Goal: Information Seeking & Learning: Learn about a topic

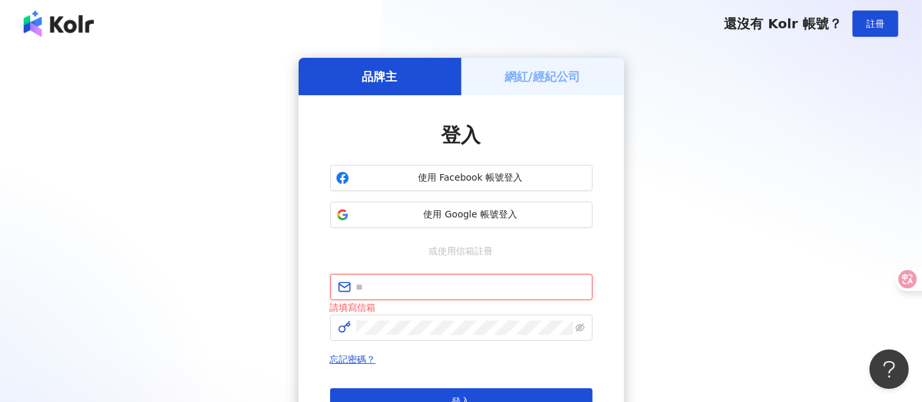
type input "**********"
click button "登入" at bounding box center [461, 401] width 263 height 26
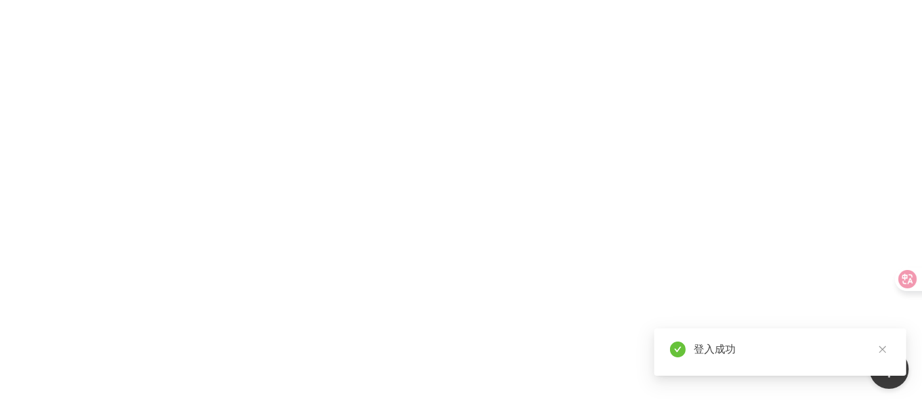
scroll to position [39, 0]
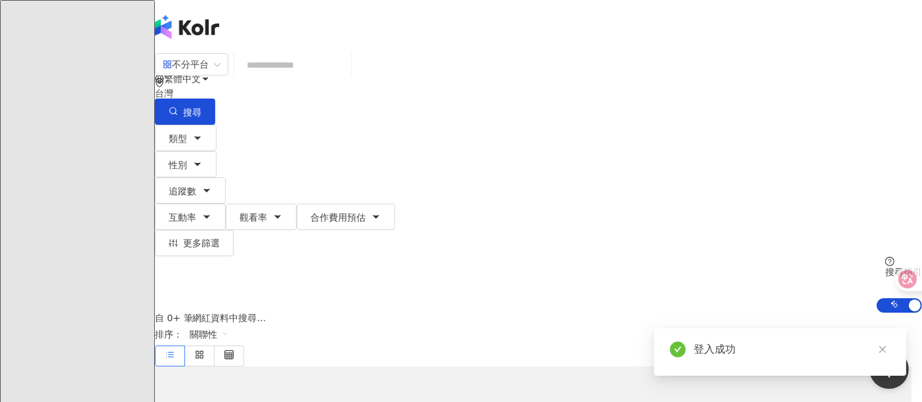
click at [320, 74] on input "search" at bounding box center [293, 65] width 106 height 25
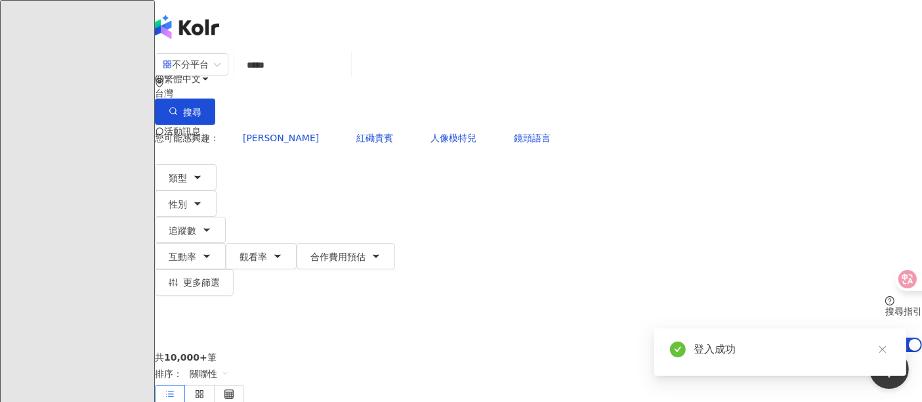
type input "***"
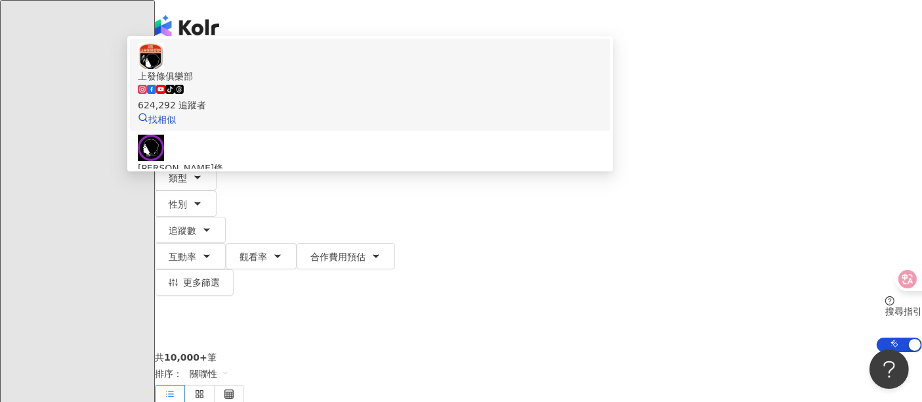
click at [318, 123] on div "上發條俱樂部 tiktok-icon 624,292 追蹤者 找相似" at bounding box center [370, 85] width 465 height 84
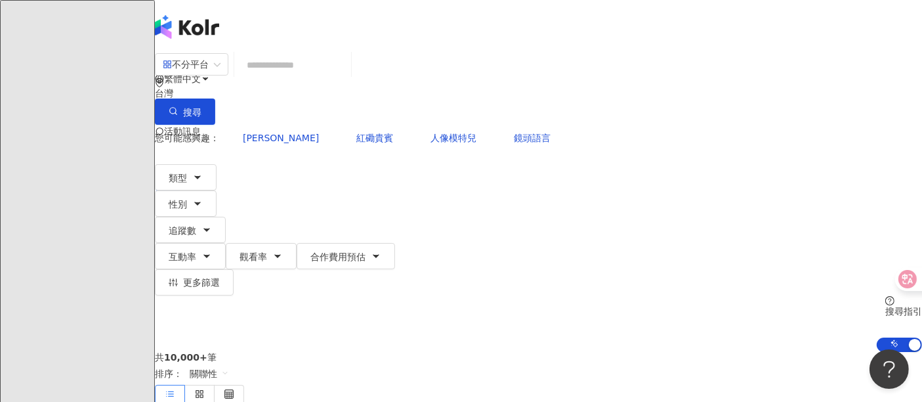
click at [407, 64] on div "不分平台 台灣 搜尋 e57a47ba-dd04-4871-8030-a530cea33e07 上發條俱樂部 tiktok-icon 624,292 追蹤者 …" at bounding box center [538, 89] width 767 height 72
click at [346, 77] on input "search" at bounding box center [293, 65] width 106 height 25
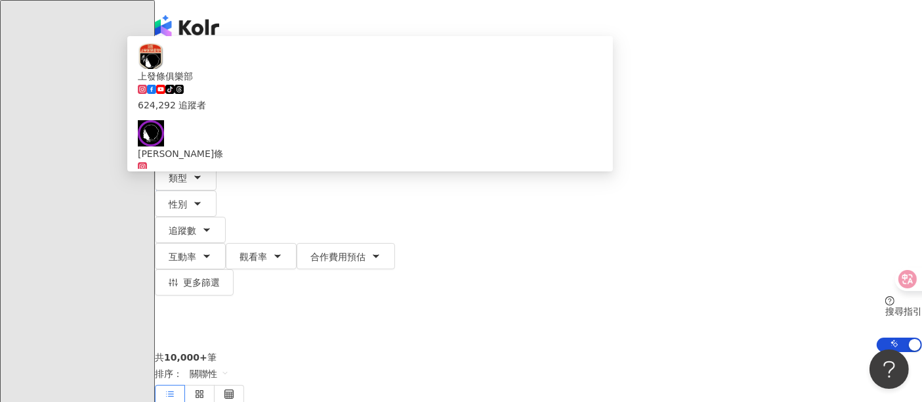
type input "***"
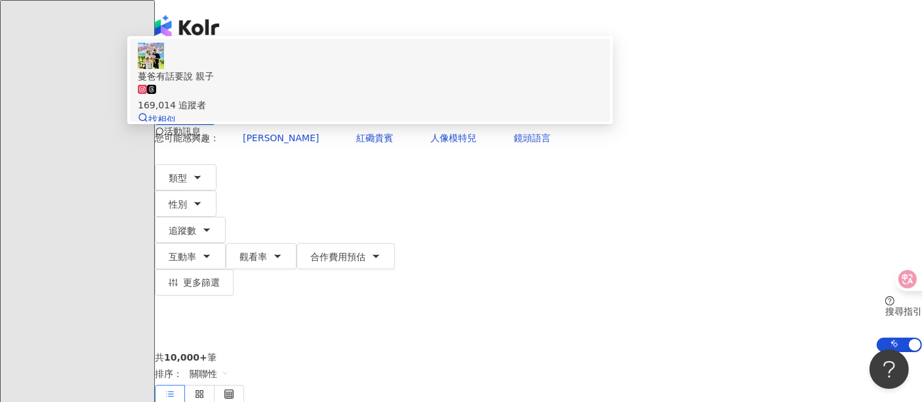
click at [408, 83] on span "蔓爸有話要說 親子" at bounding box center [370, 76] width 465 height 14
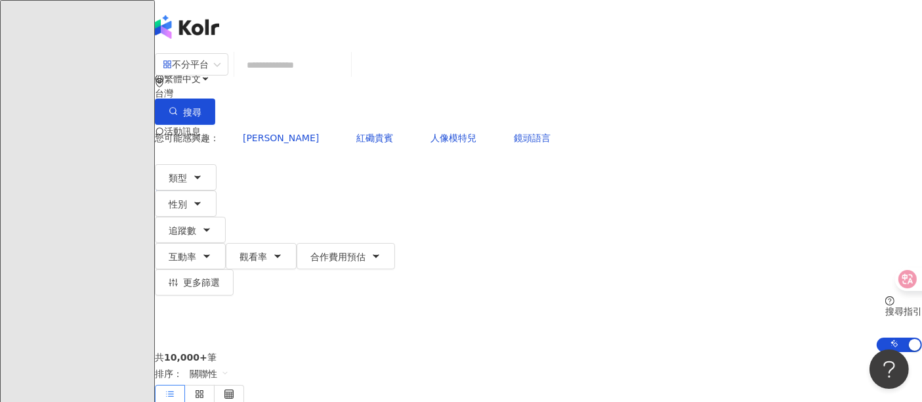
click at [327, 77] on input "search" at bounding box center [293, 65] width 106 height 25
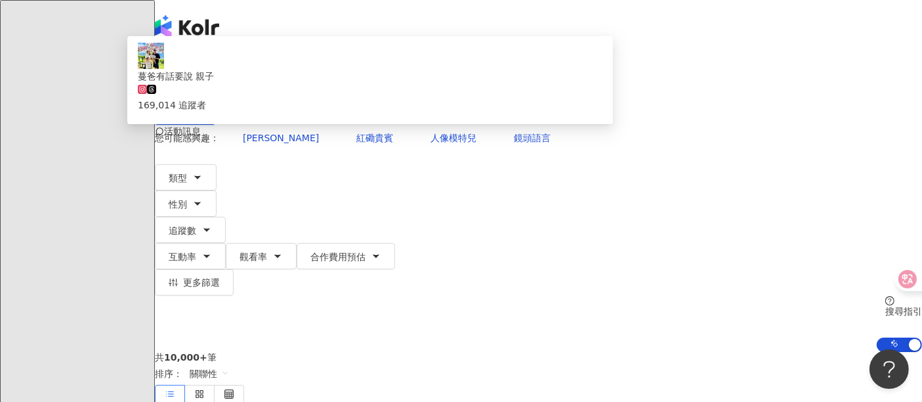
type input "**"
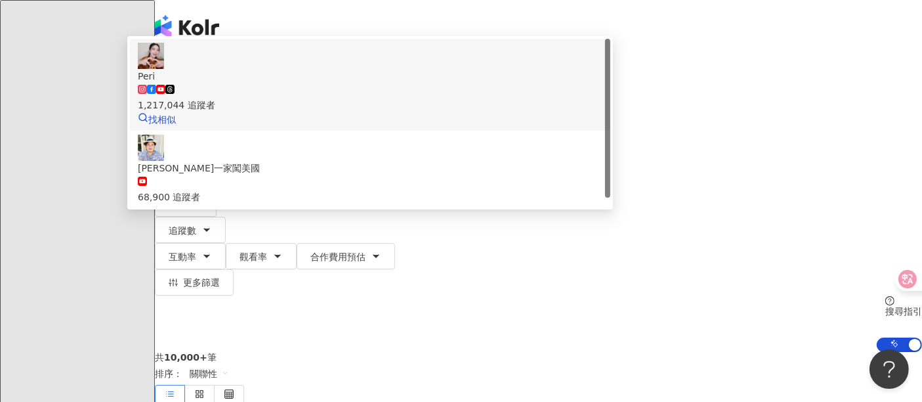
click at [373, 83] on span "Peri" at bounding box center [370, 76] width 465 height 14
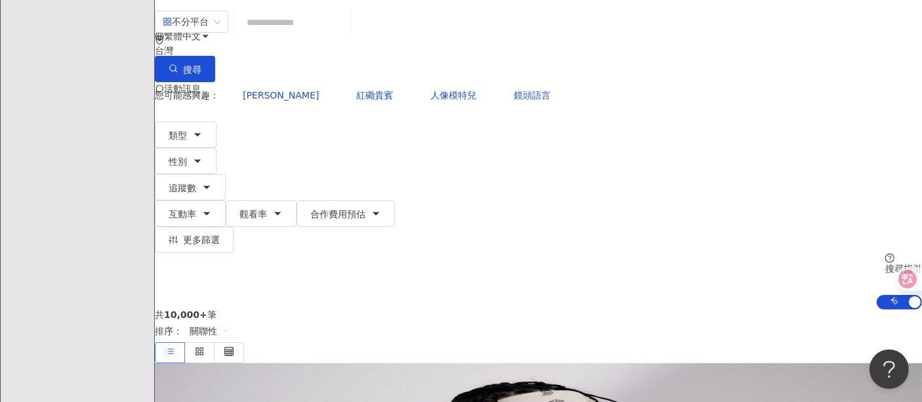
scroll to position [73, 0]
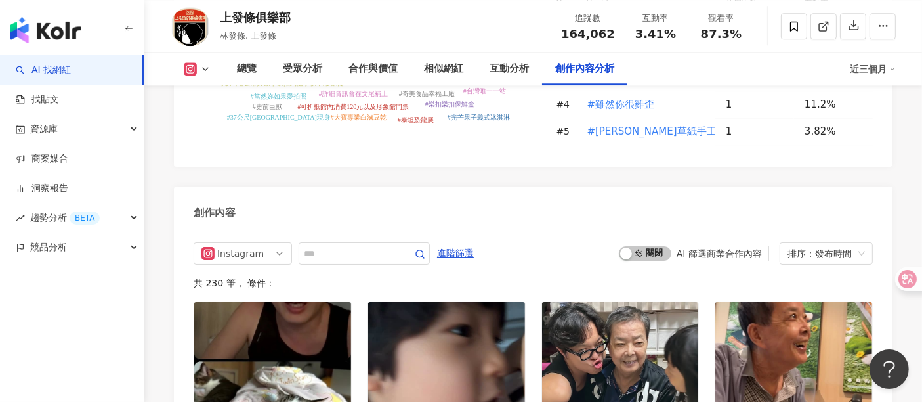
scroll to position [3719, 0]
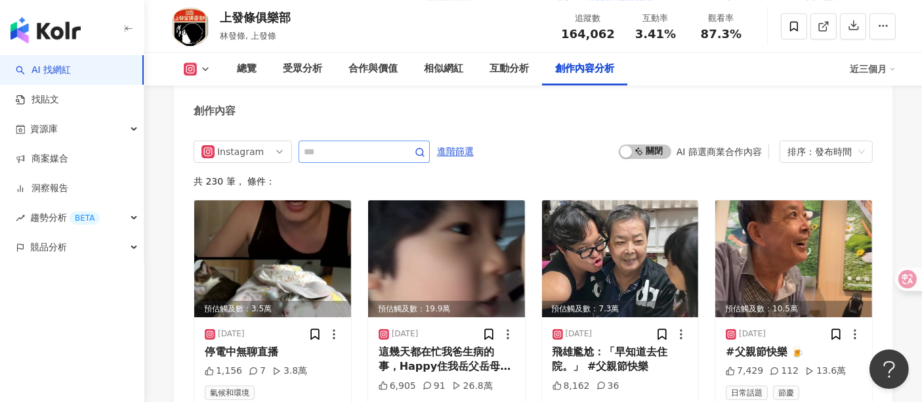
click at [364, 140] on span at bounding box center [364, 151] width 131 height 22
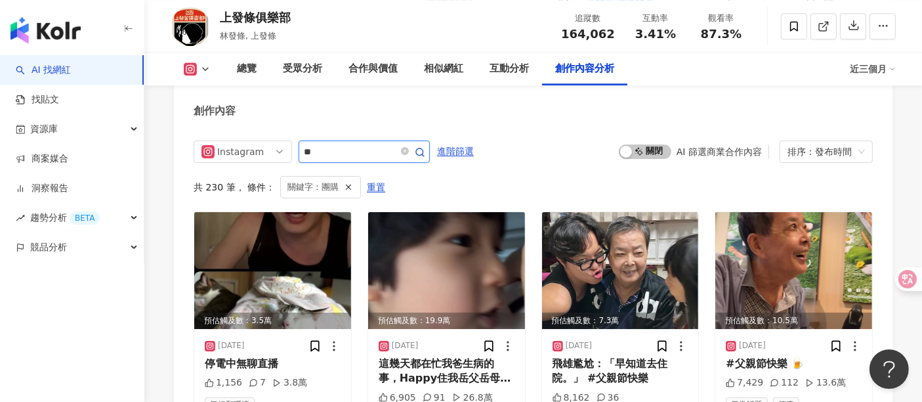
scroll to position [3696, 0]
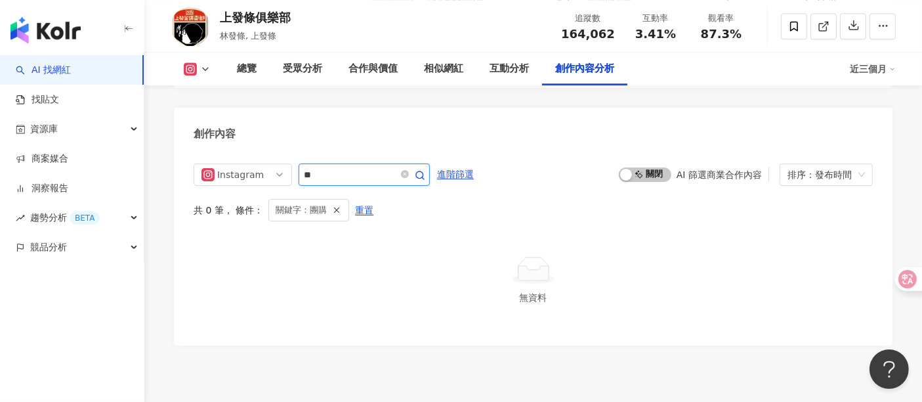
click at [364, 167] on input "**" at bounding box center [350, 175] width 92 height 16
type input "*"
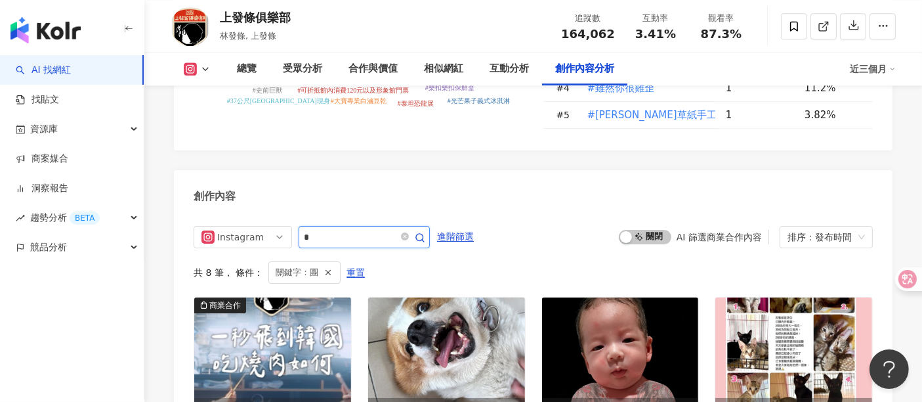
scroll to position [3624, 0]
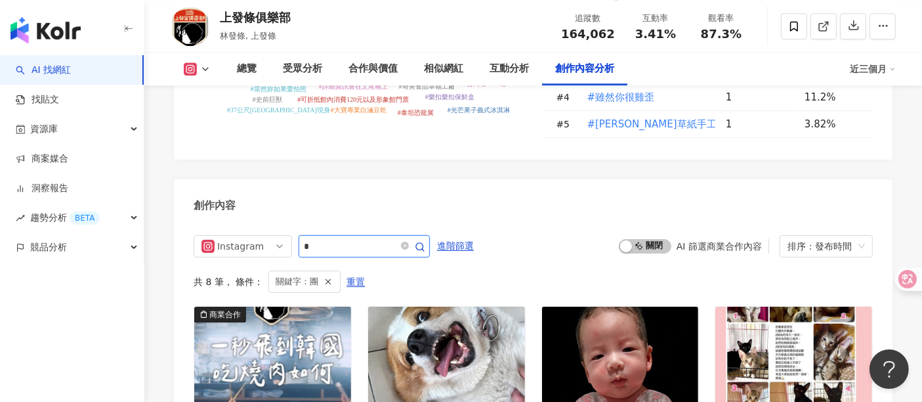
type input "*"
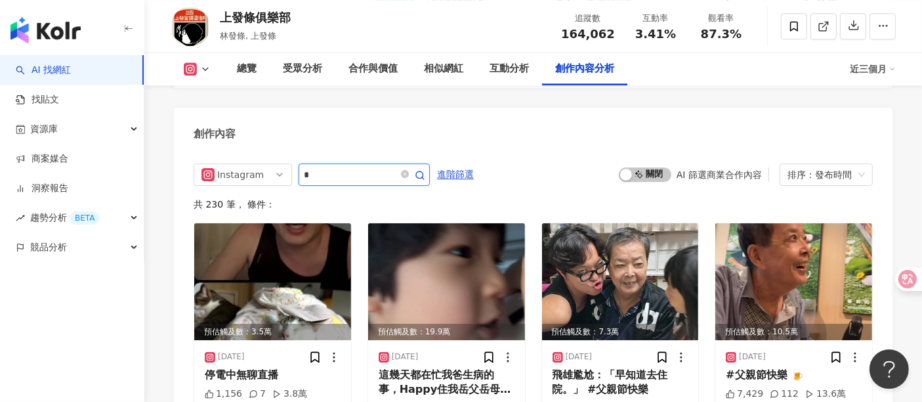
type input "*"
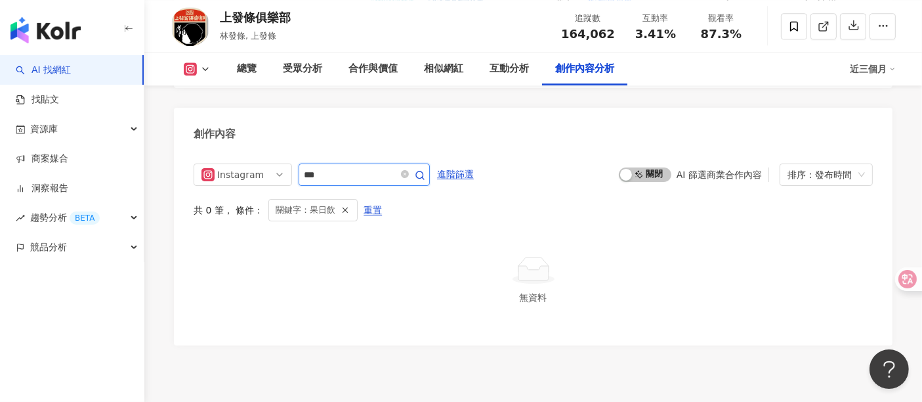
drag, startPoint x: 370, startPoint y: 157, endPoint x: 375, endPoint y: 148, distance: 10.0
click at [370, 167] on input "***" at bounding box center [350, 175] width 92 height 16
type input "*"
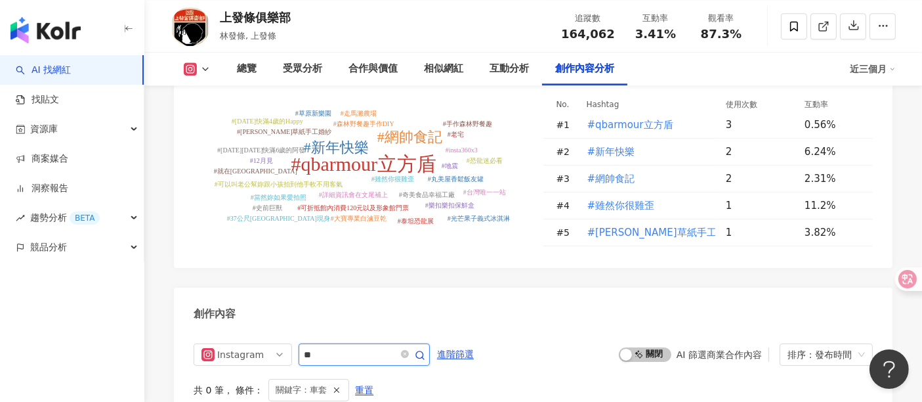
scroll to position [3470, 0]
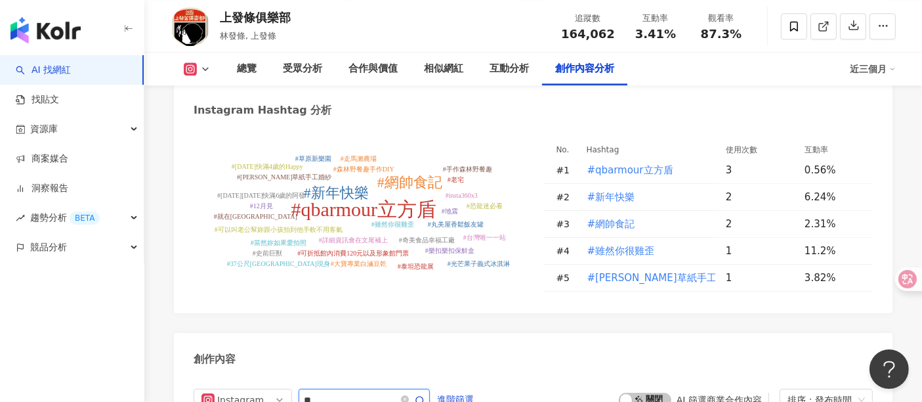
click at [343, 392] on input "**" at bounding box center [350, 400] width 92 height 16
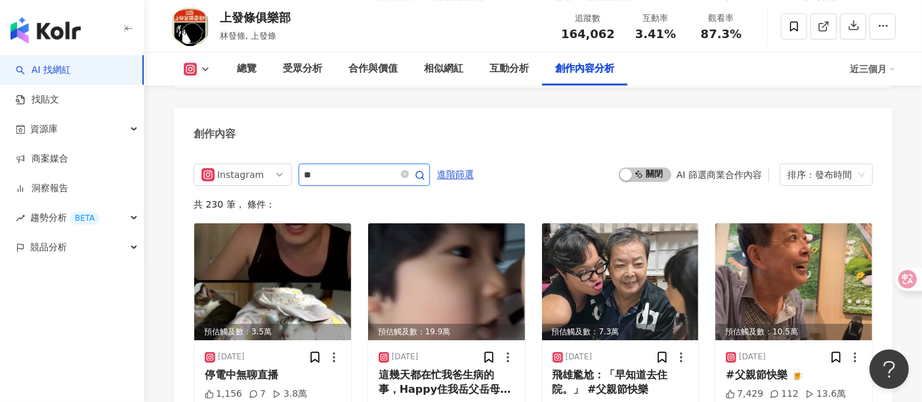
type input "*"
type input "**"
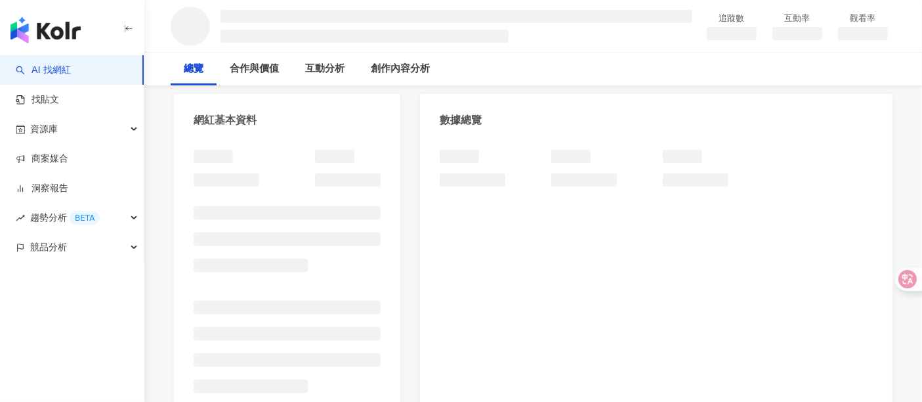
scroll to position [146, 0]
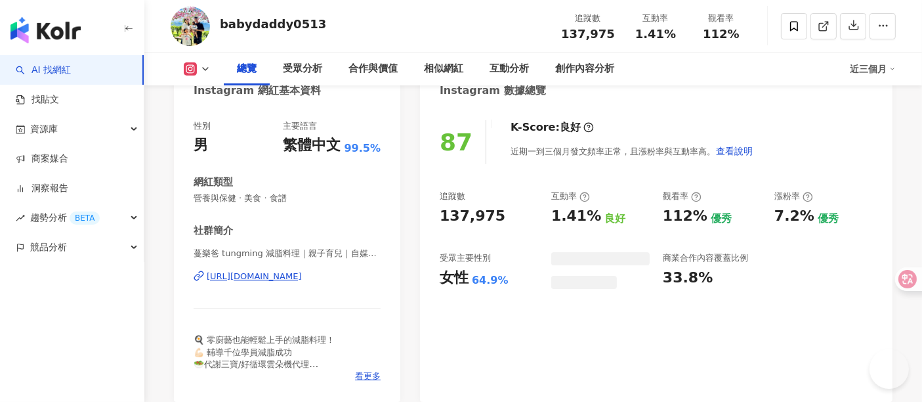
scroll to position [510, 0]
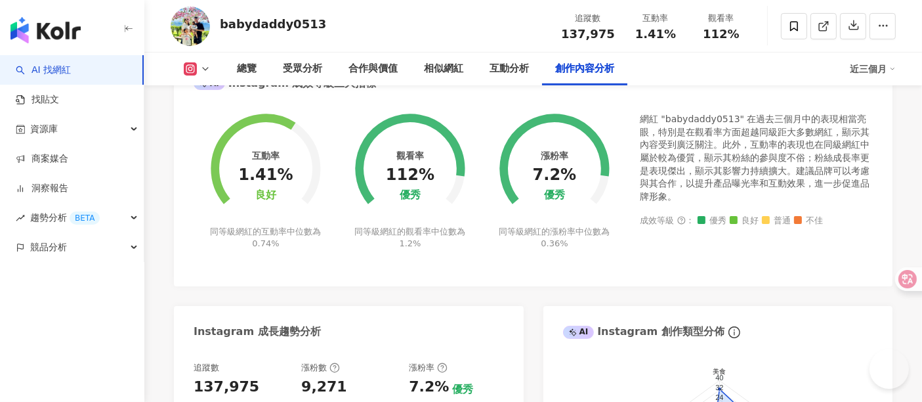
scroll to position [3966, 0]
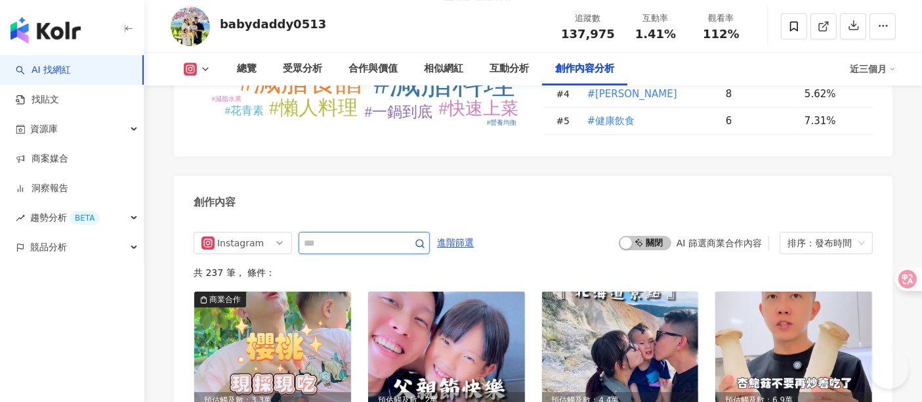
click at [328, 235] on input "text" at bounding box center [350, 243] width 92 height 16
type input "**"
click at [340, 235] on input "**" at bounding box center [350, 243] width 92 height 16
click at [343, 235] on input "**" at bounding box center [350, 243] width 92 height 16
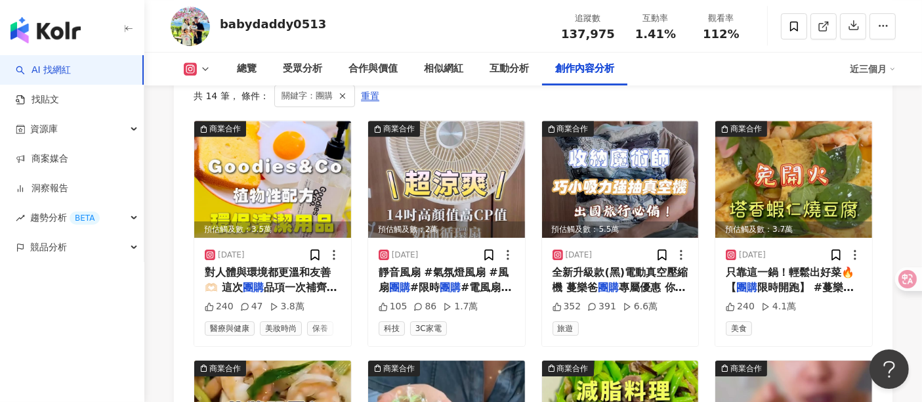
scroll to position [4162, 0]
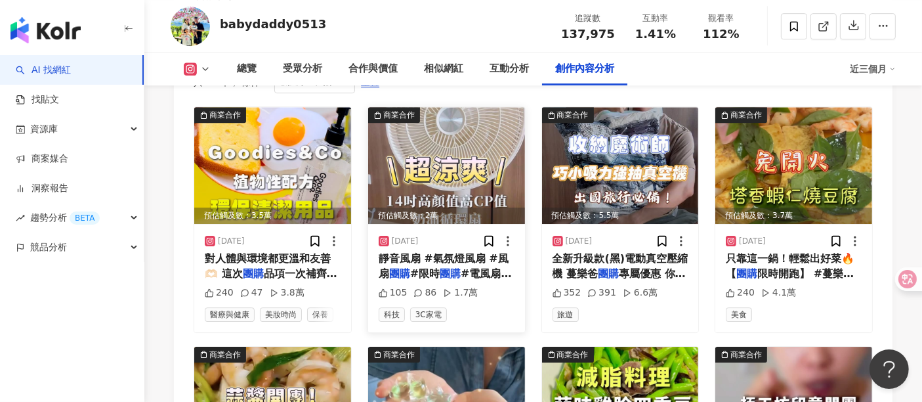
click at [446, 267] on mark "團購" at bounding box center [450, 273] width 21 height 12
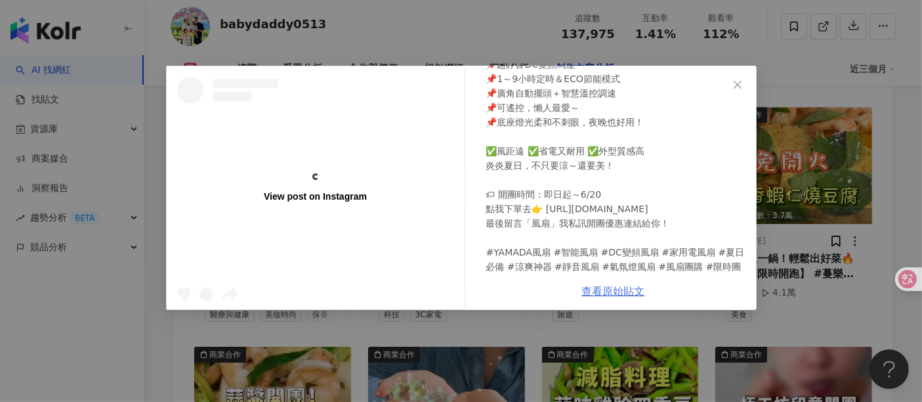
scroll to position [200, 0]
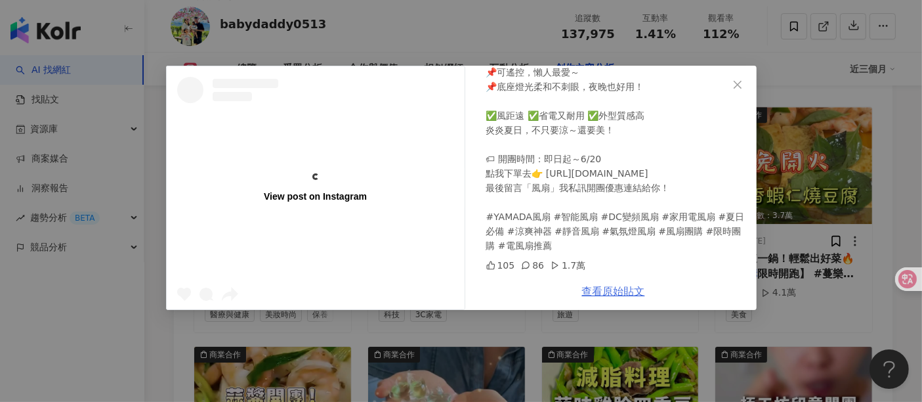
click at [620, 293] on link "查看原始貼文" at bounding box center [613, 291] width 63 height 12
click at [738, 87] on icon "close" at bounding box center [737, 84] width 11 height 11
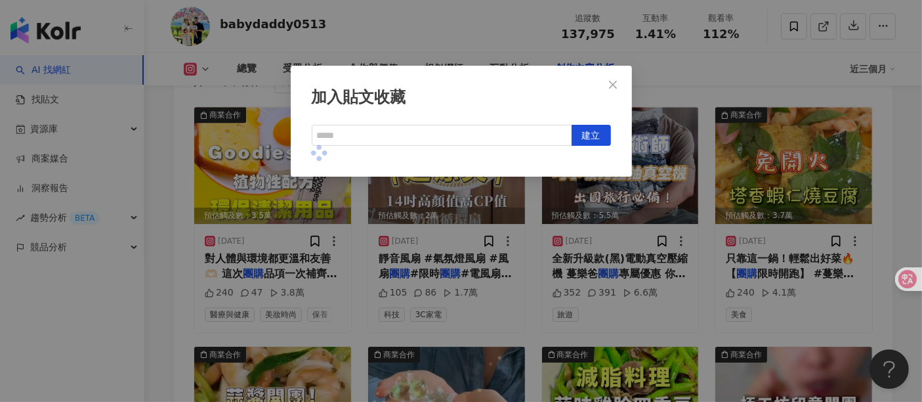
scroll to position [5, 0]
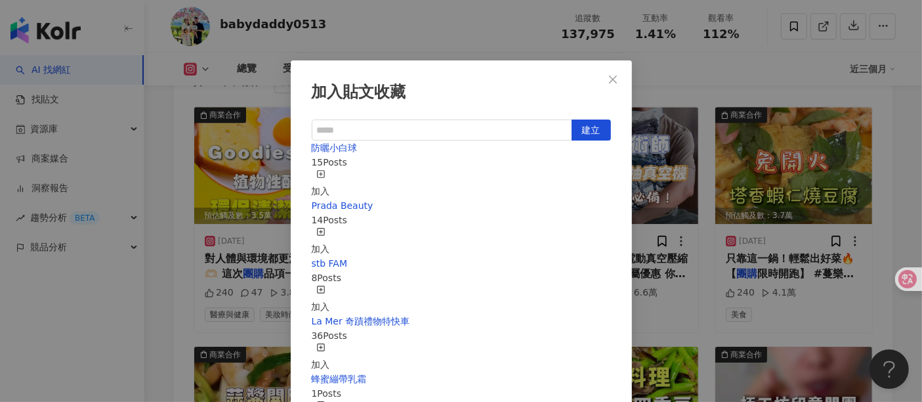
click at [663, 211] on div "加入貼文收藏 建立 防曬小白球 15 Posts 加入 Prada Beauty 14 Posts 加入 stb FAM 8 Posts 加入 La Mer …" at bounding box center [461, 201] width 922 height 402
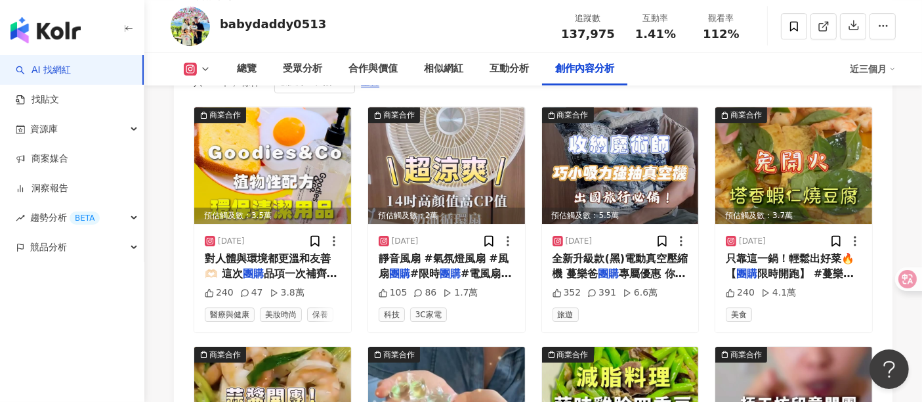
scroll to position [0, 0]
click at [616, 165] on img at bounding box center [620, 165] width 157 height 117
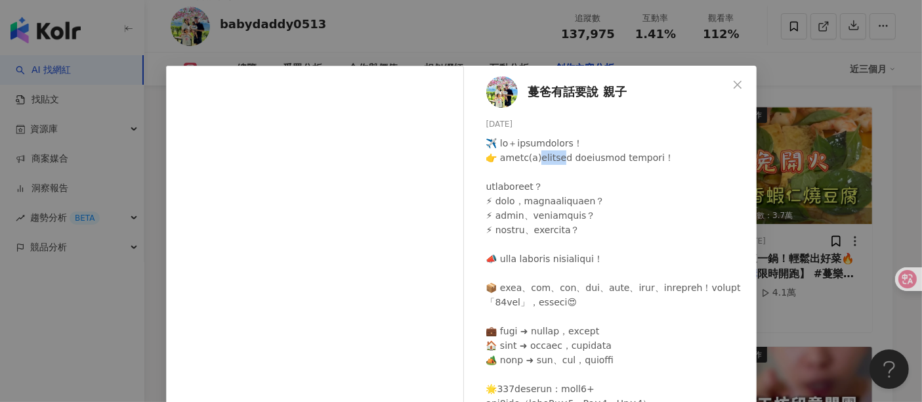
drag, startPoint x: 557, startPoint y: 156, endPoint x: 609, endPoint y: 158, distance: 51.9
click at [609, 158] on div at bounding box center [616, 331] width 260 height 390
drag, startPoint x: 609, startPoint y: 158, endPoint x: 568, endPoint y: 159, distance: 40.7
click at [596, 163] on div at bounding box center [616, 331] width 260 height 390
click at [559, 158] on div at bounding box center [616, 331] width 260 height 390
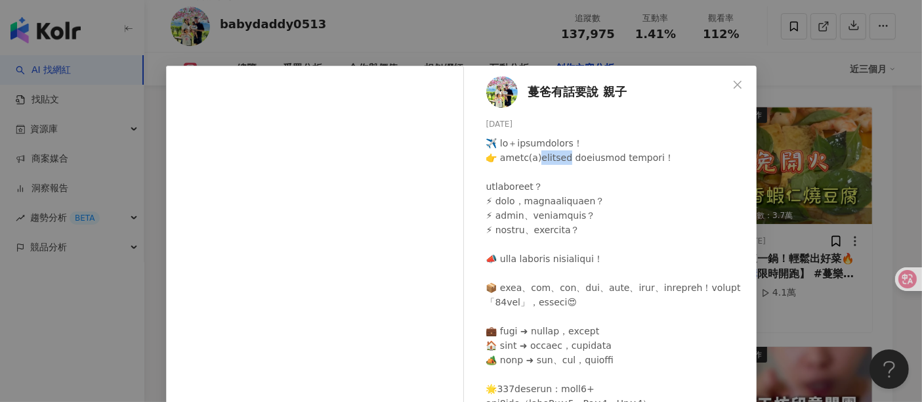
drag, startPoint x: 556, startPoint y: 159, endPoint x: 609, endPoint y: 160, distance: 53.2
click at [617, 161] on div at bounding box center [616, 331] width 260 height 390
copy div "動真空壓縮機"
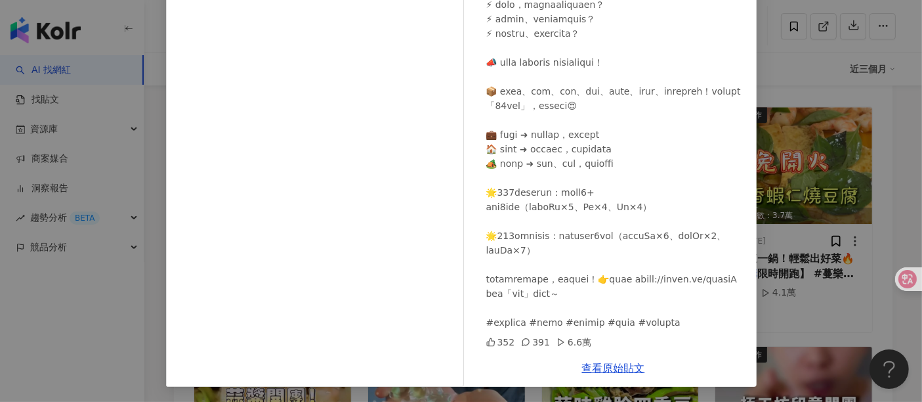
scroll to position [53, 0]
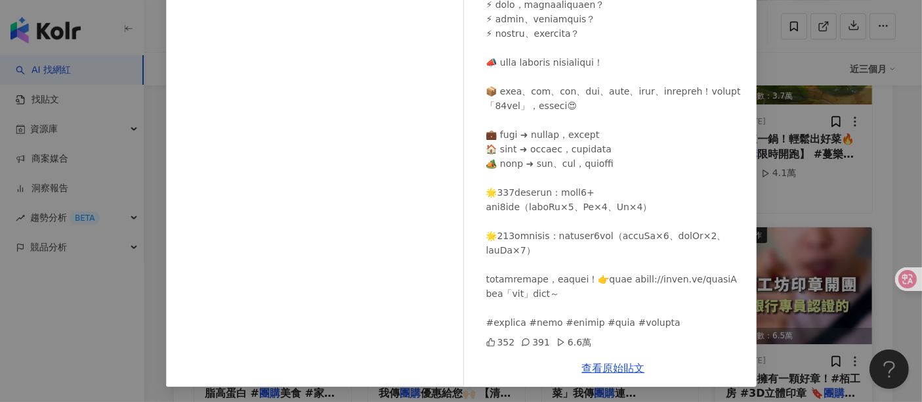
click at [849, 191] on div "蔓爸有話要說 親子 2025/6/12 352 391 6.6萬 查看原始貼文" at bounding box center [461, 201] width 922 height 402
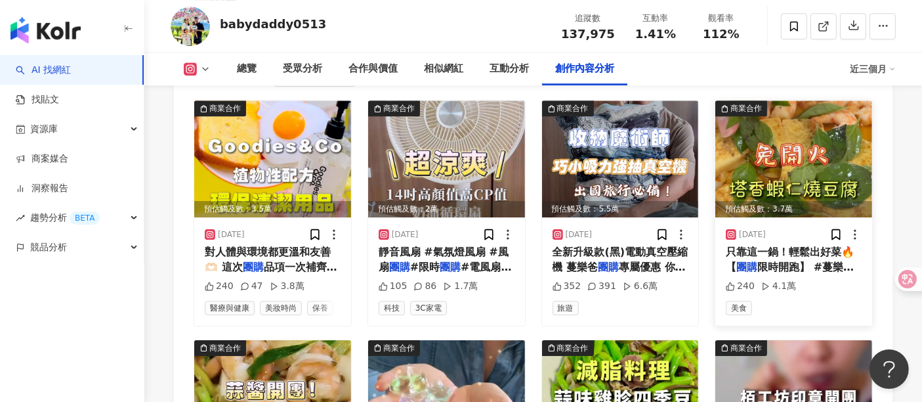
scroll to position [4137, 0]
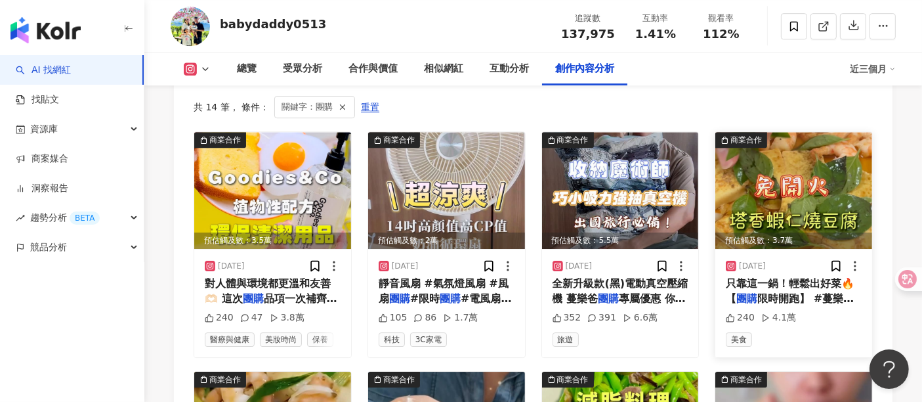
click at [804, 162] on img at bounding box center [793, 190] width 157 height 117
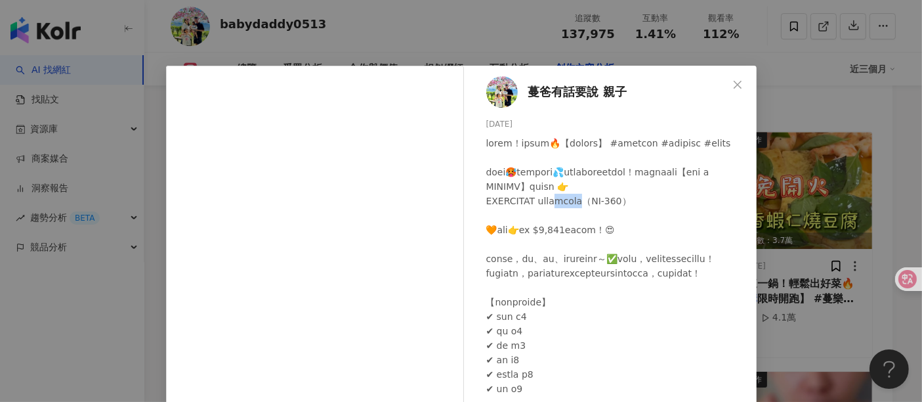
drag, startPoint x: 570, startPoint y: 215, endPoint x: 618, endPoint y: 217, distance: 48.6
click at [618, 217] on div at bounding box center [616, 388] width 260 height 505
copy div "鍋（KY-"
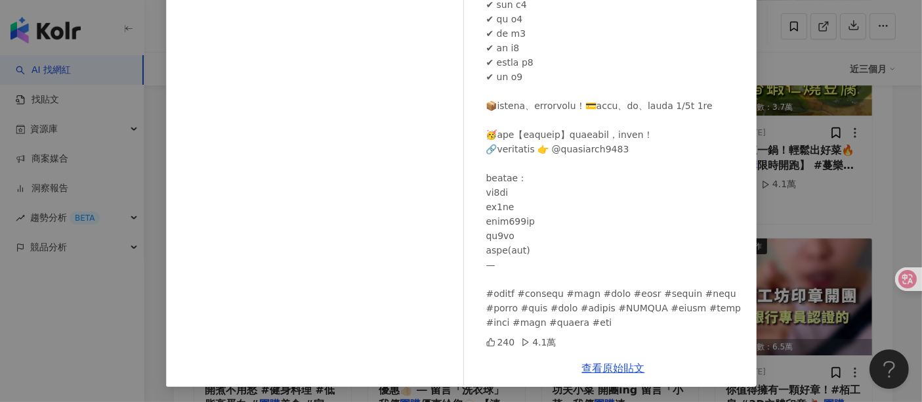
scroll to position [4356, 0]
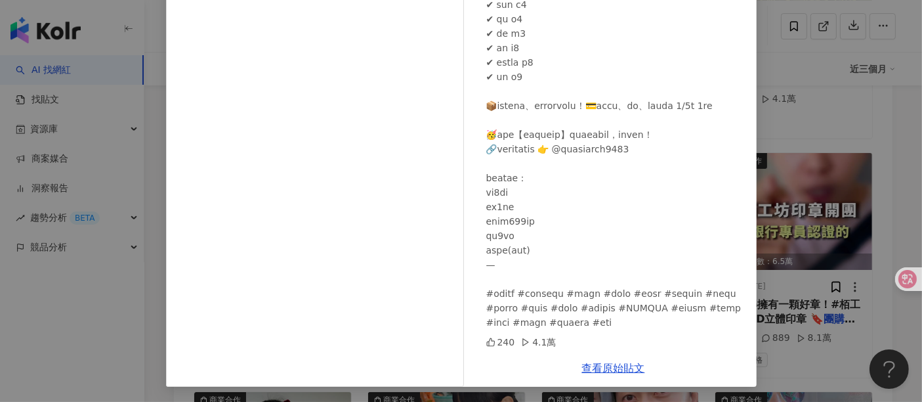
click at [908, 199] on div "蔓爸有話要說 親子 2025/5/23 240 4.1萬 查看原始貼文" at bounding box center [461, 201] width 922 height 402
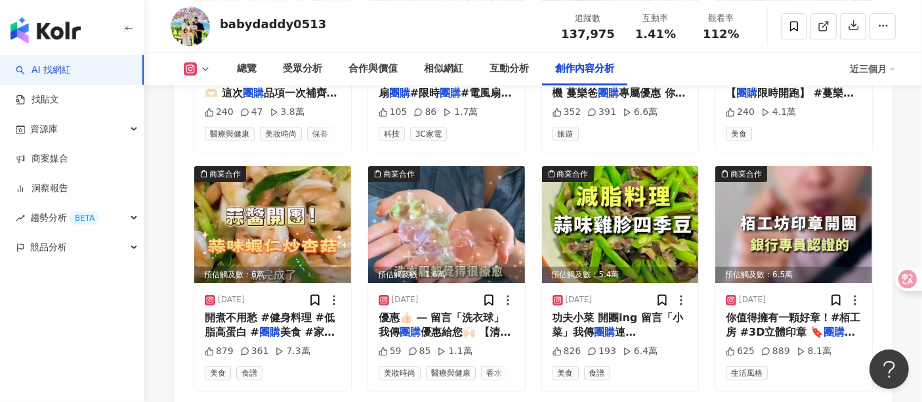
scroll to position [4210, 0]
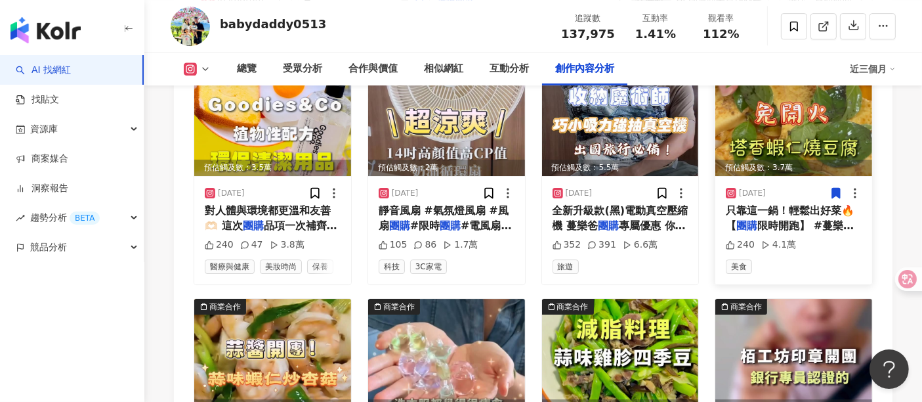
click at [820, 111] on img at bounding box center [793, 117] width 157 height 117
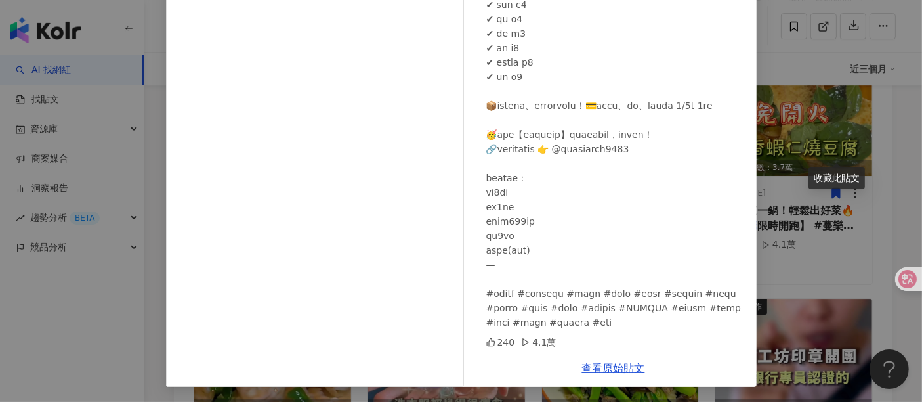
scroll to position [186, 0]
click at [598, 362] on link "查看原始貼文" at bounding box center [613, 368] width 63 height 12
click at [817, 204] on div "蔓爸有話要說 親子 2025/5/23 240 4.1萬 查看原始貼文" at bounding box center [461, 201] width 922 height 402
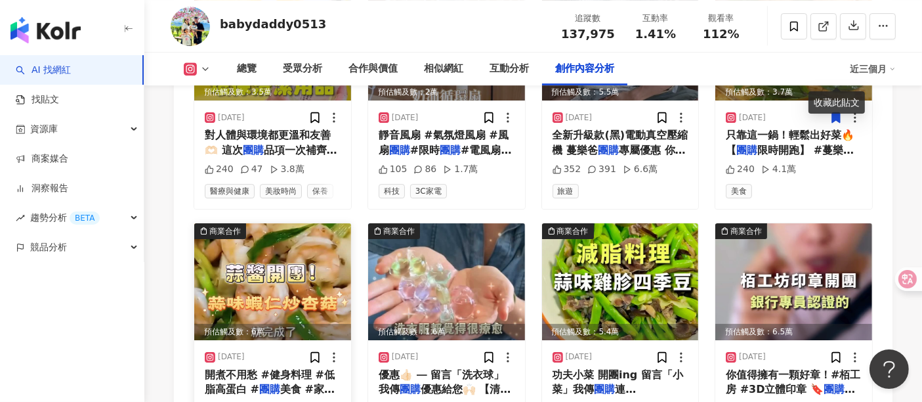
scroll to position [4356, 0]
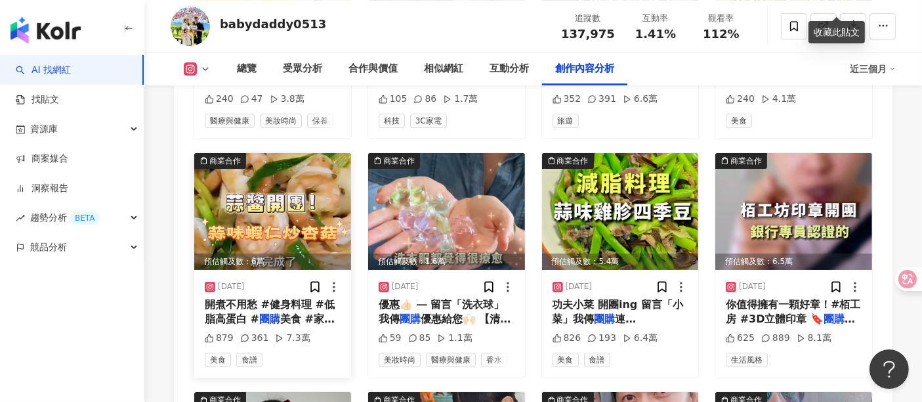
click at [302, 179] on img at bounding box center [272, 211] width 157 height 117
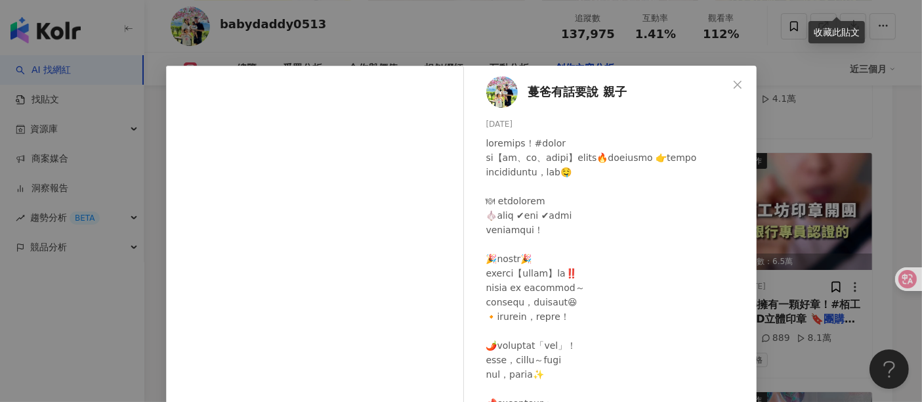
scroll to position [68, 0]
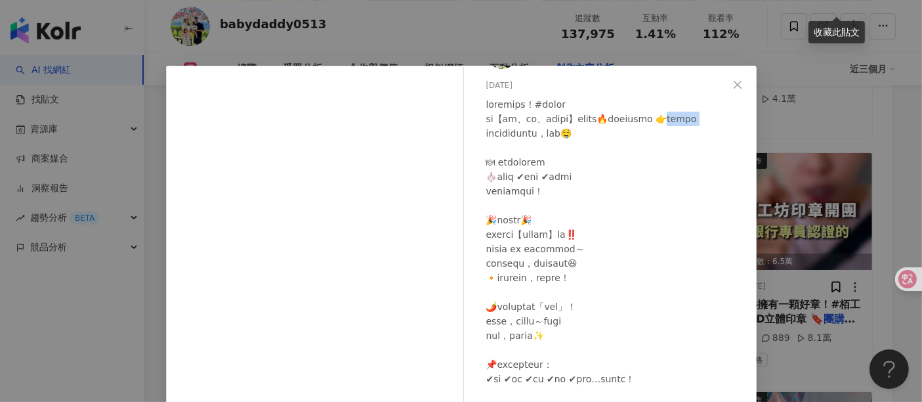
drag, startPoint x: 520, startPoint y: 102, endPoint x: 570, endPoint y: 104, distance: 49.9
click at [570, 104] on div at bounding box center [616, 306] width 260 height 419
copy div "屋蒜醬 一匙"
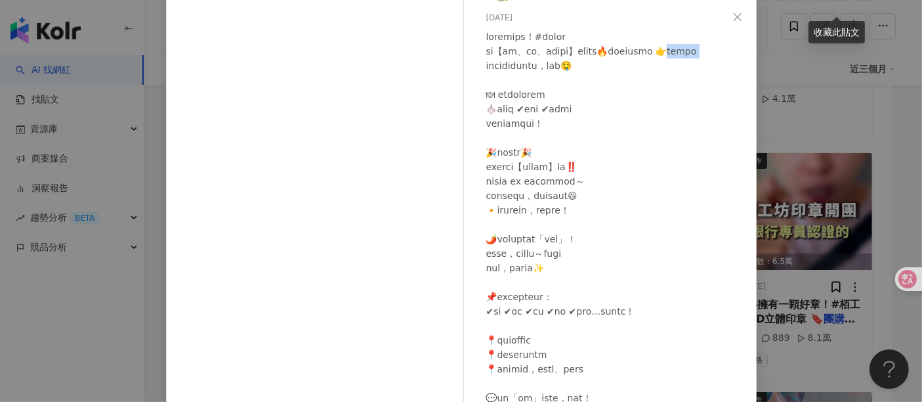
scroll to position [186, 0]
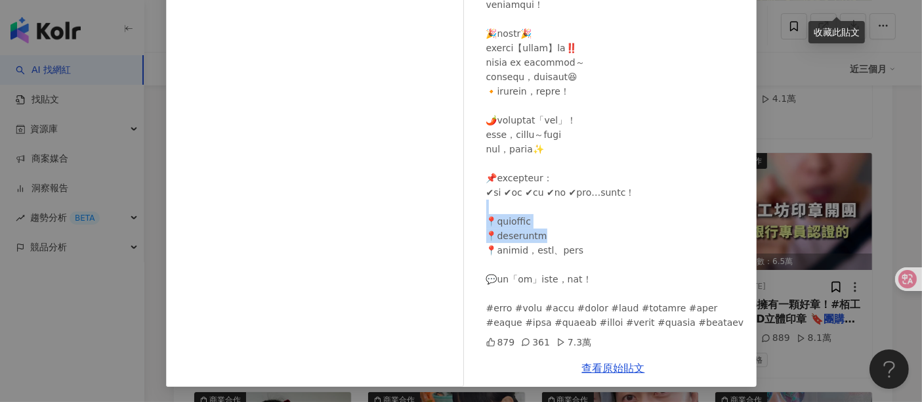
drag, startPoint x: 620, startPoint y: 177, endPoint x: 639, endPoint y: 215, distance: 41.7
click at [639, 213] on div at bounding box center [616, 120] width 260 height 419
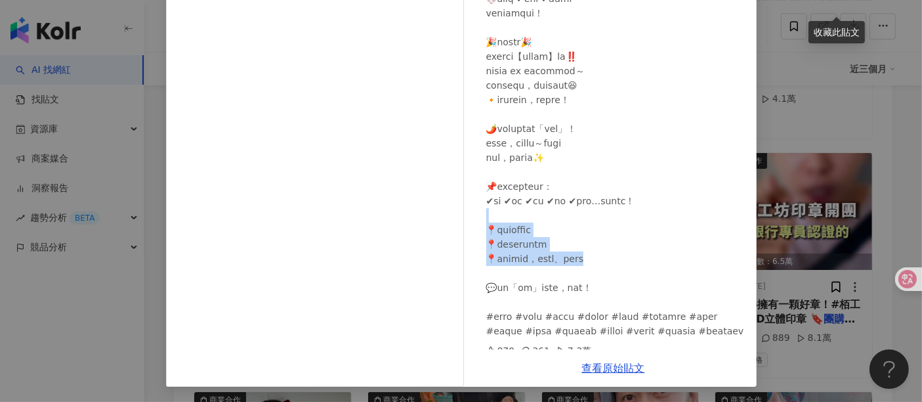
scroll to position [0, 0]
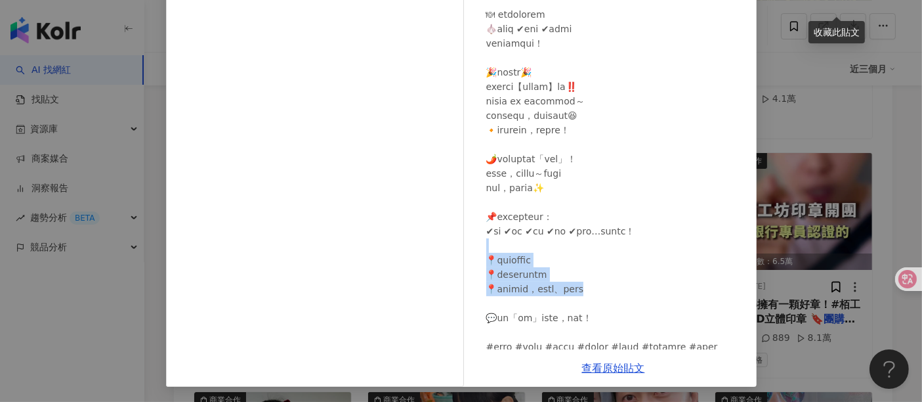
click at [662, 138] on div at bounding box center [616, 158] width 260 height 419
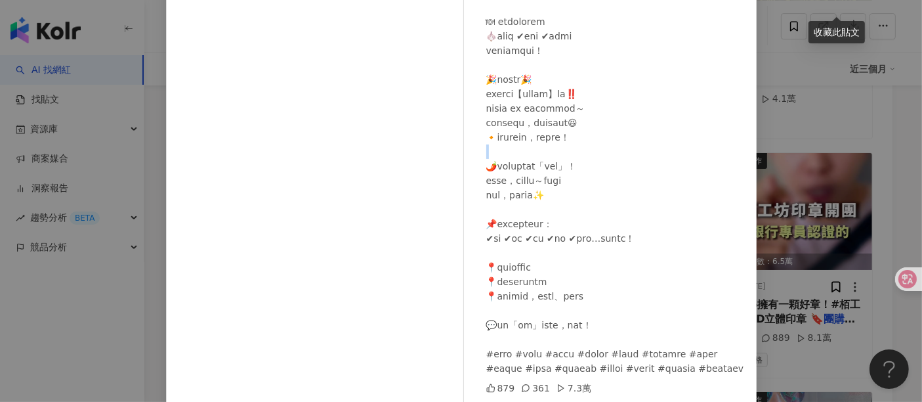
scroll to position [186, 0]
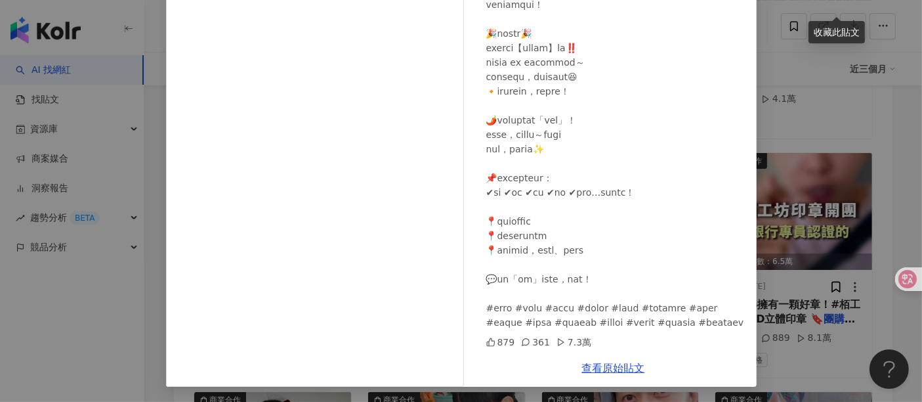
click at [774, 66] on div "蔓爸有話要說 親子 2025/5/22 879 361 7.3萬 查看原始貼文" at bounding box center [461, 201] width 922 height 402
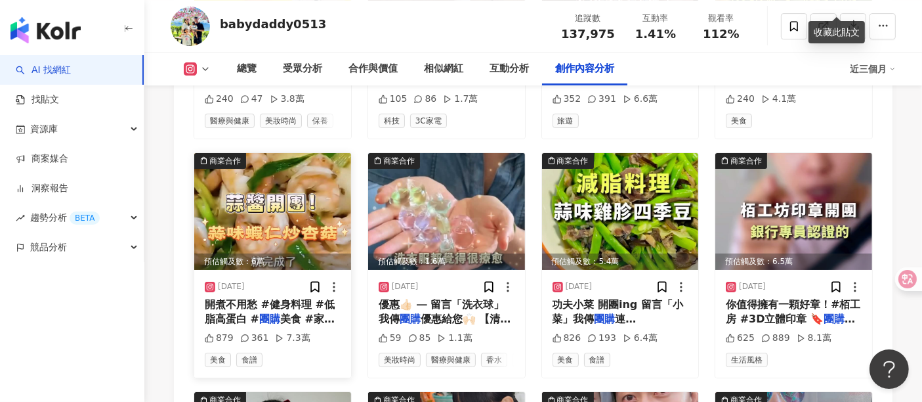
click at [237, 171] on img at bounding box center [272, 211] width 157 height 117
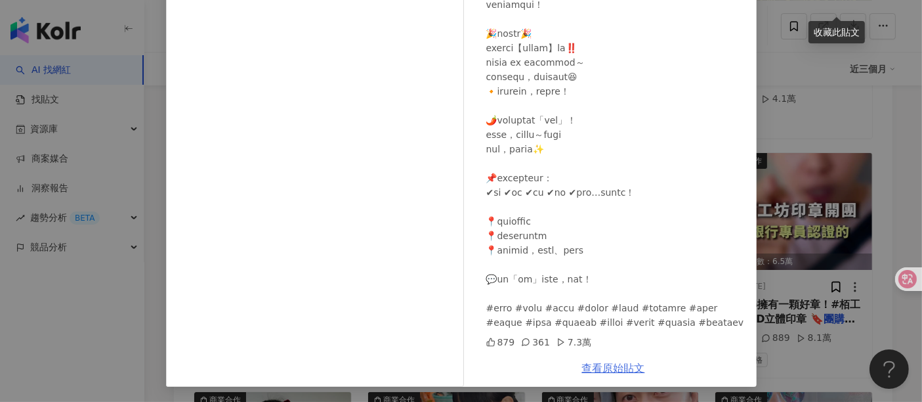
click at [617, 362] on link "查看原始貼文" at bounding box center [613, 368] width 63 height 12
click at [829, 89] on div "蔓爸有話要說 親子 2025/5/22 879 361 7.3萬 查看原始貼文" at bounding box center [461, 201] width 922 height 402
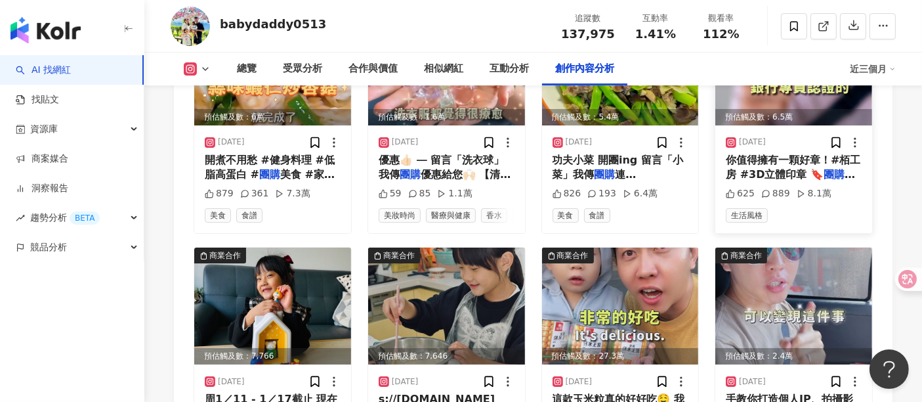
scroll to position [4502, 0]
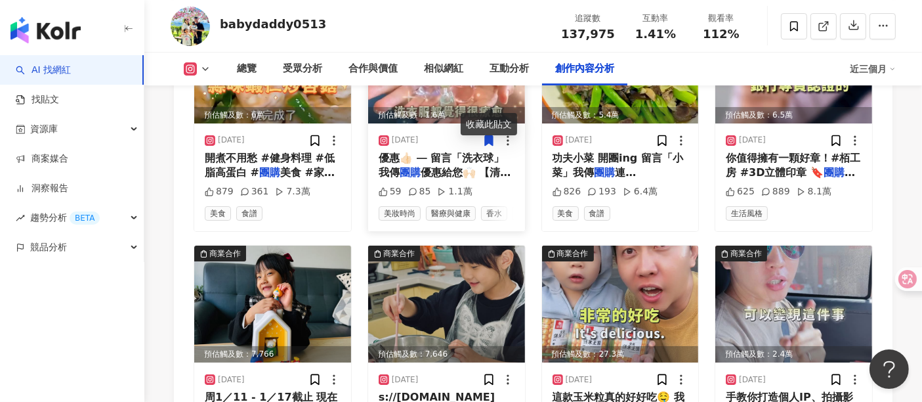
click at [459, 152] on span "優惠👍🏻 ⸻ 留言「洗衣球」 我傳" at bounding box center [441, 165] width 125 height 27
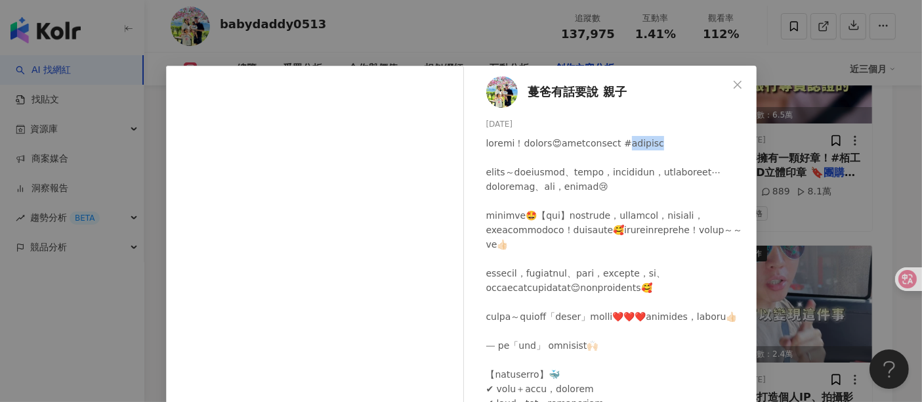
drag, startPoint x: 480, startPoint y: 159, endPoint x: 544, endPoint y: 157, distance: 63.7
click at [544, 157] on div at bounding box center [616, 403] width 260 height 534
copy div "淨海洗衣膠囊"
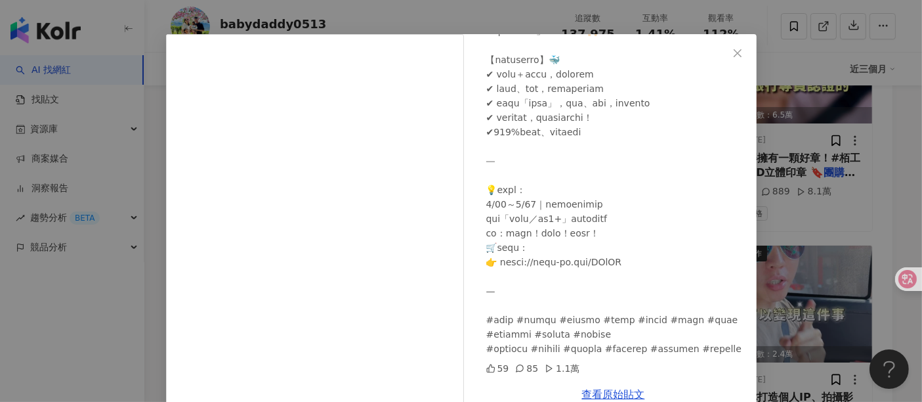
scroll to position [58, 0]
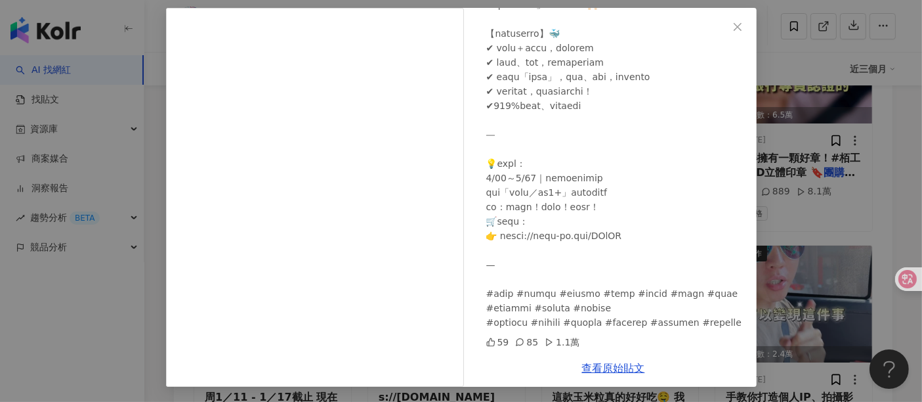
click at [864, 178] on div "蔓爸有話要說 親子 2025/4/21 59 85 1.1萬 查看原始貼文" at bounding box center [461, 201] width 922 height 402
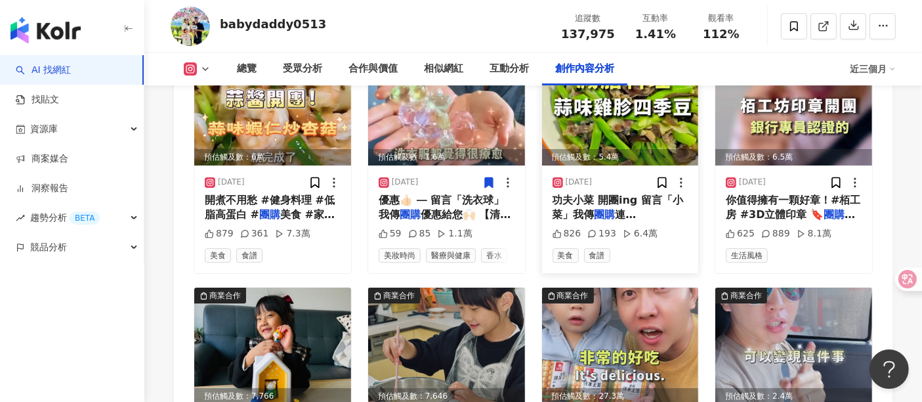
scroll to position [4429, 0]
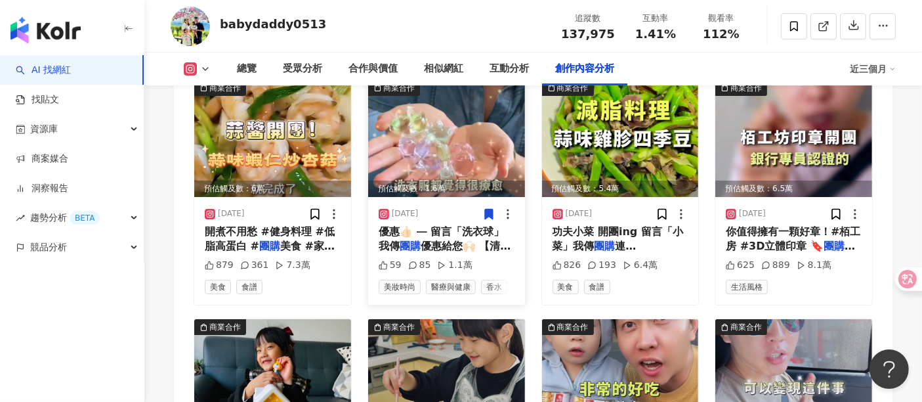
click at [441, 180] on div "預估觸及數：1.6萬" at bounding box center [446, 188] width 157 height 16
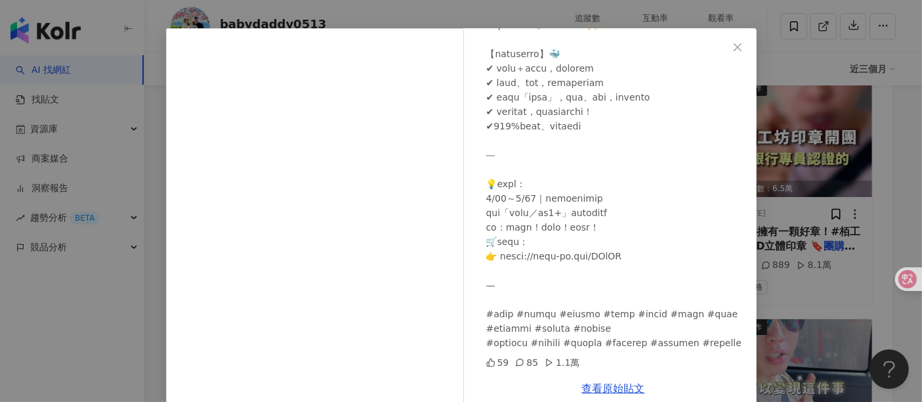
scroll to position [58, 0]
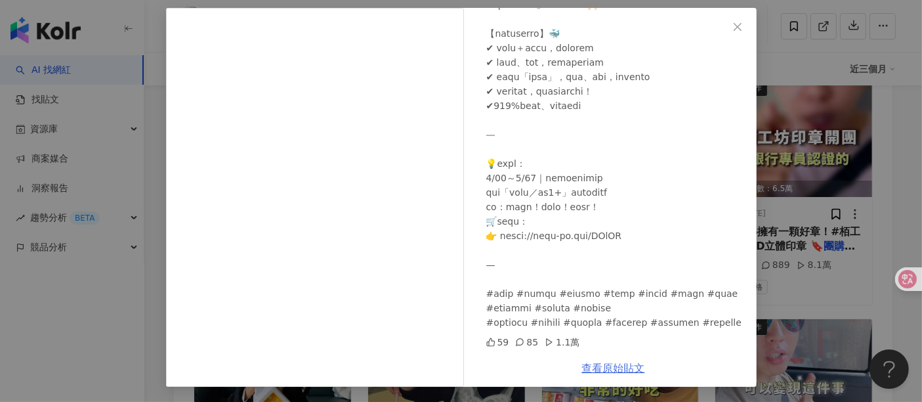
click at [600, 370] on link "查看原始貼文" at bounding box center [613, 368] width 63 height 12
click at [874, 198] on div "蔓爸有話要說 親子 2025/4/21 59 85 1.1萬 查看原始貼文" at bounding box center [461, 201] width 922 height 402
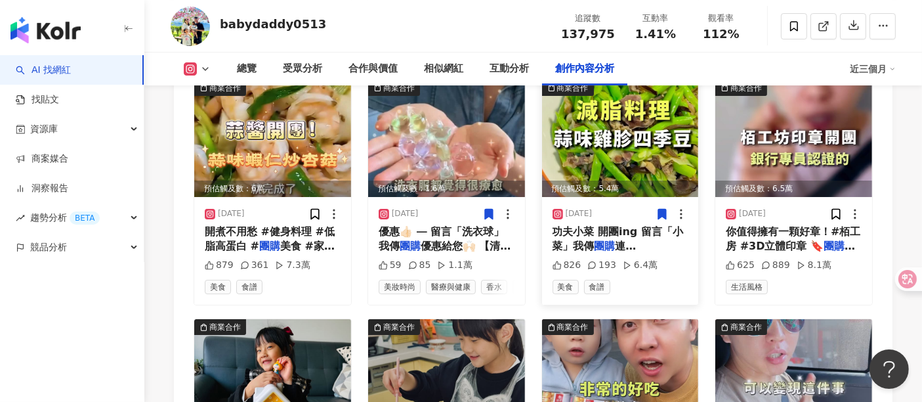
scroll to position [4356, 0]
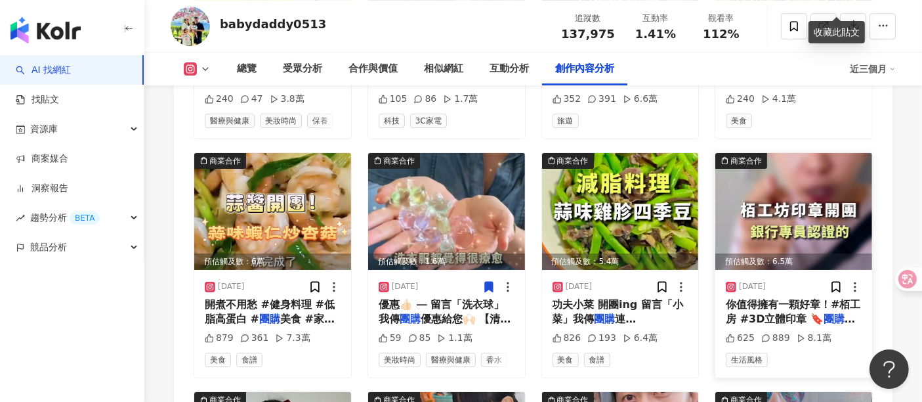
click at [757, 173] on img at bounding box center [793, 211] width 157 height 117
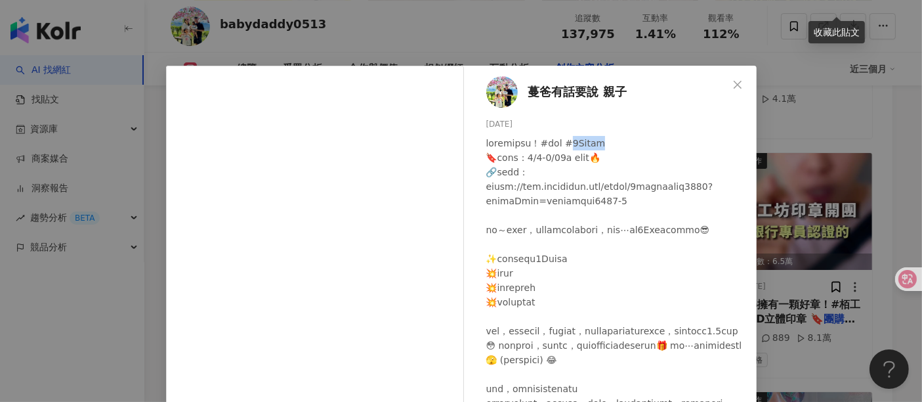
drag, startPoint x: 611, startPoint y: 142, endPoint x: 672, endPoint y: 142, distance: 61.0
copy div "3D立體印章"
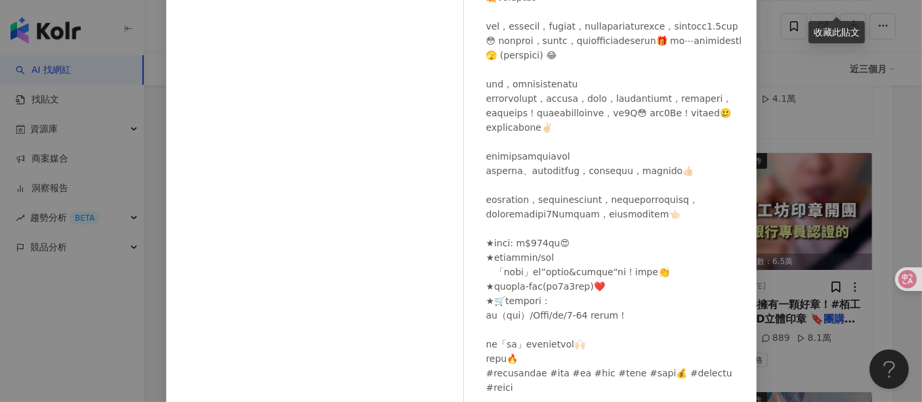
scroll to position [186, 0]
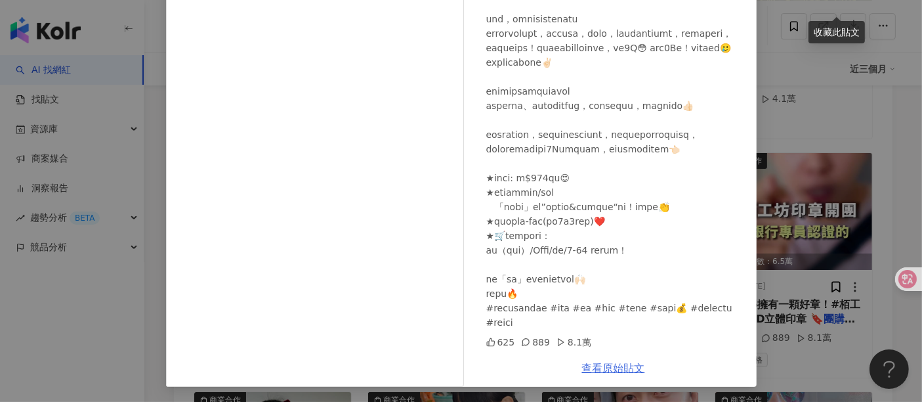
click at [591, 371] on link "查看原始貼文" at bounding box center [613, 368] width 63 height 12
click at [877, 238] on div "蔓爸有話要說 親子 2025/4/2 625 889 8.1萬 查看原始貼文" at bounding box center [461, 201] width 922 height 402
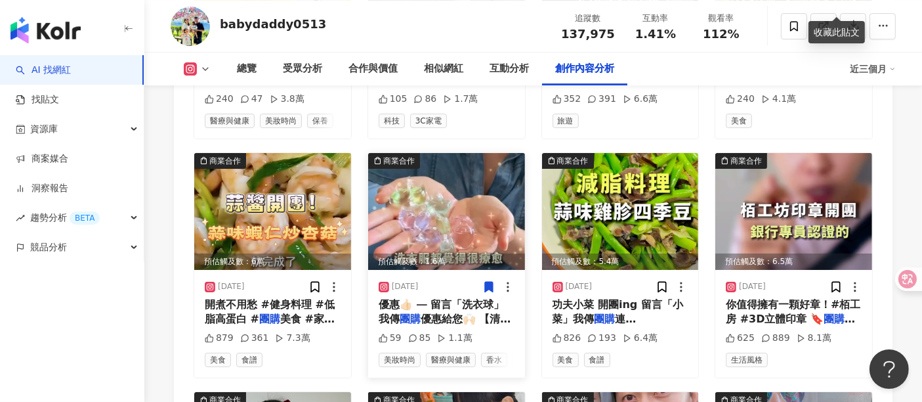
click at [458, 181] on img at bounding box center [446, 211] width 157 height 117
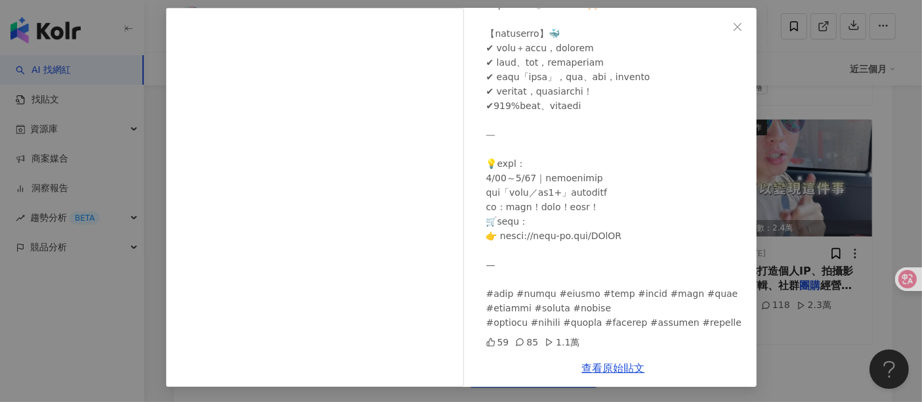
scroll to position [4747, 0]
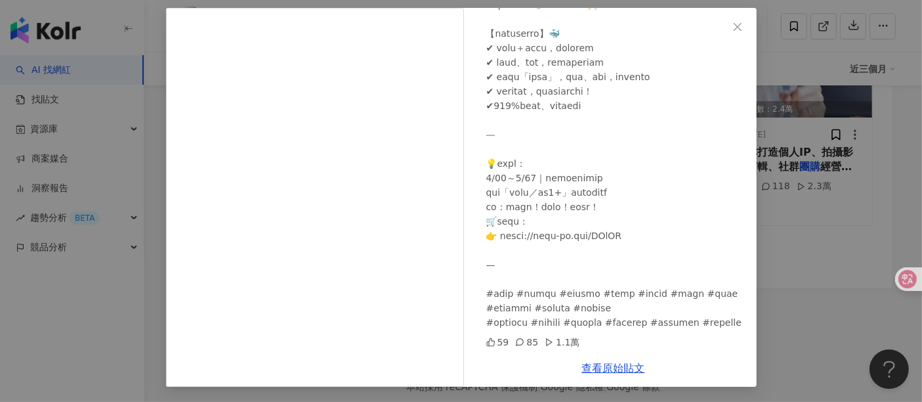
click at [801, 250] on div "蔓爸有話要說 親子 2025/4/21 59 85 1.1萬 查看原始貼文" at bounding box center [461, 201] width 922 height 402
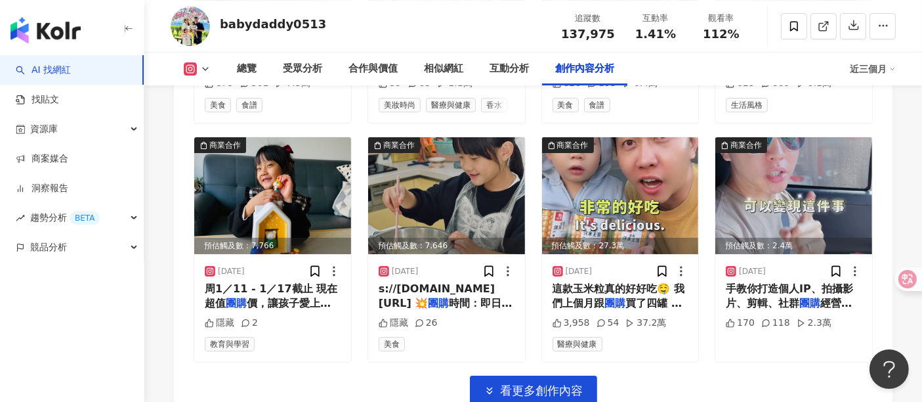
scroll to position [4528, 0]
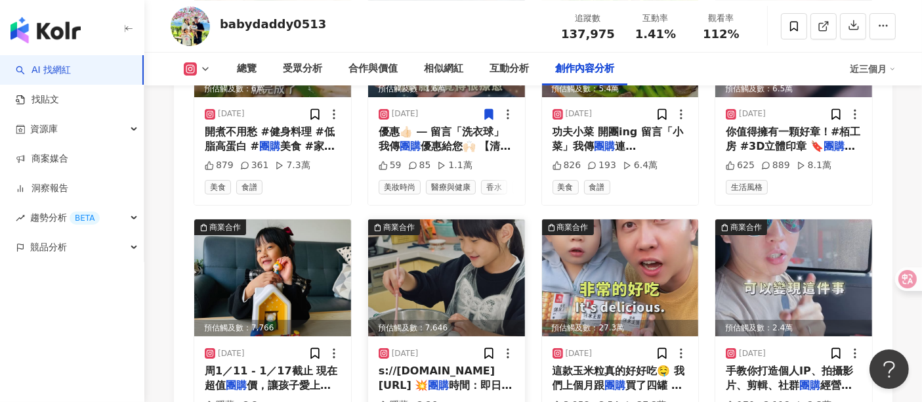
click at [467, 219] on img at bounding box center [446, 277] width 157 height 117
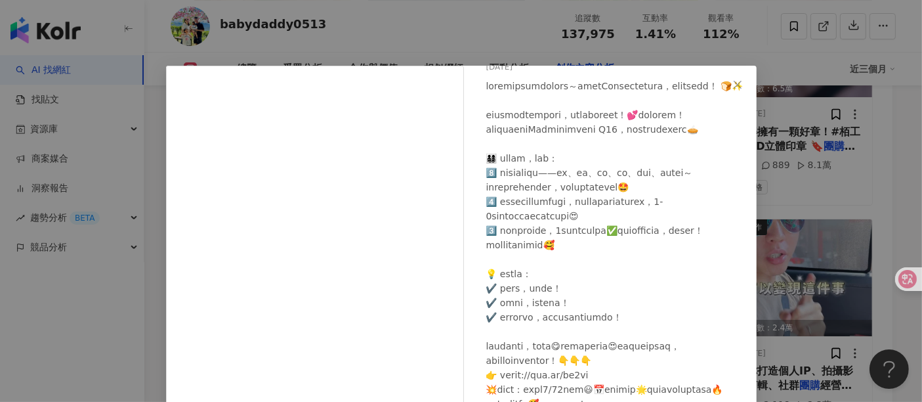
scroll to position [144, 0]
click at [797, 180] on div "蔓爸有話要說 親子 2025/1/10 隱藏 26 查看原始貼文" at bounding box center [461, 201] width 922 height 402
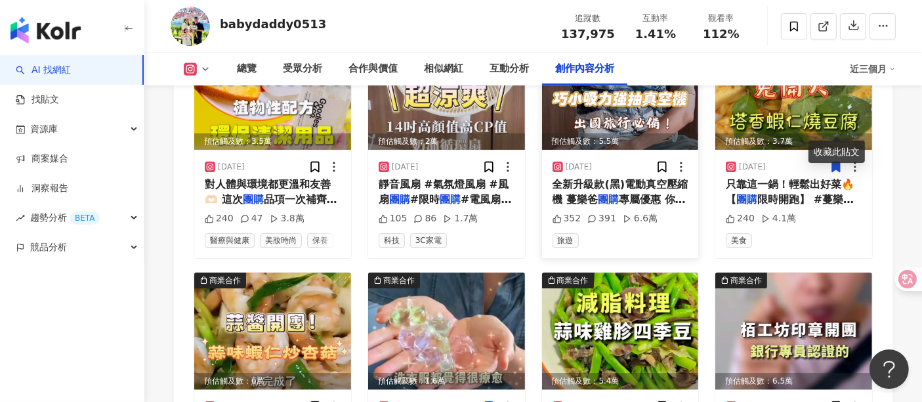
scroll to position [4309, 0]
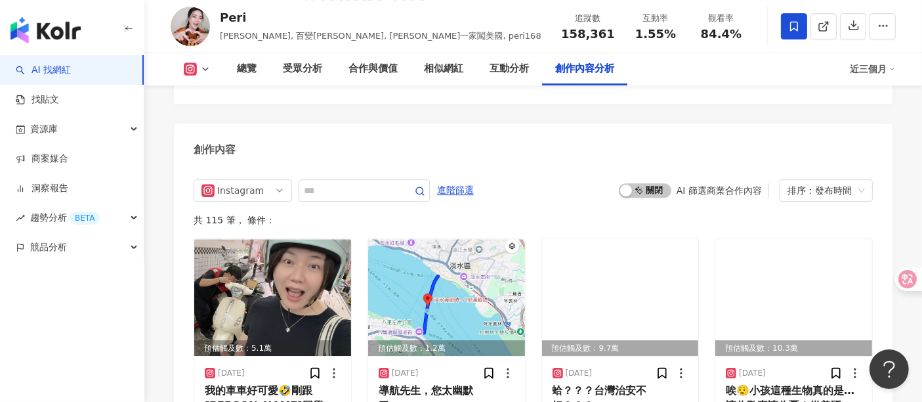
scroll to position [4083, 0]
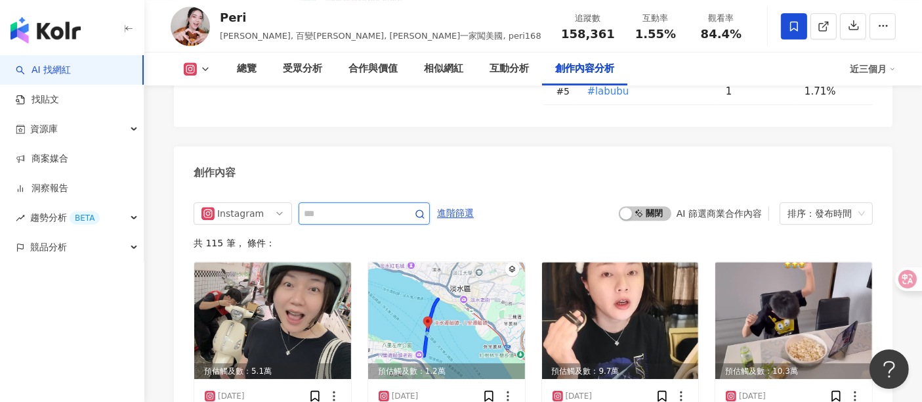
click at [322, 205] on input "text" at bounding box center [350, 213] width 92 height 16
type input "*"
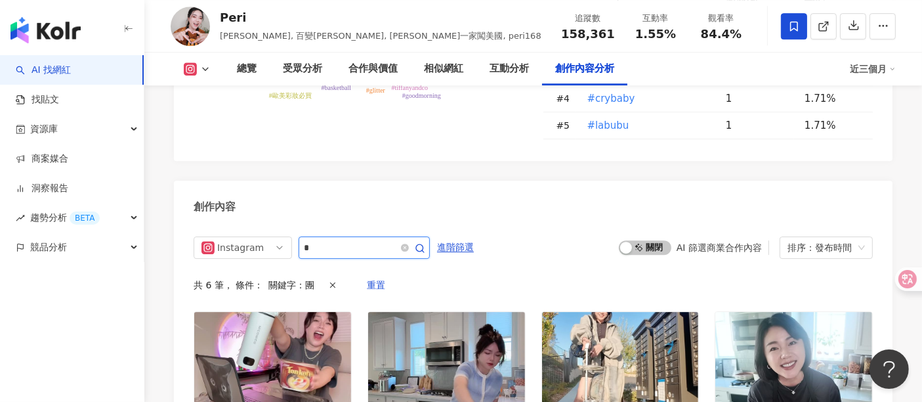
scroll to position [4122, 0]
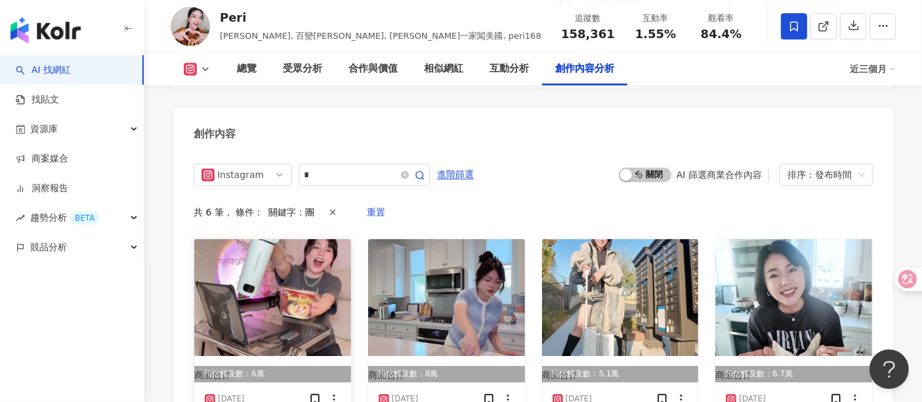
click at [215, 239] on img at bounding box center [272, 297] width 157 height 117
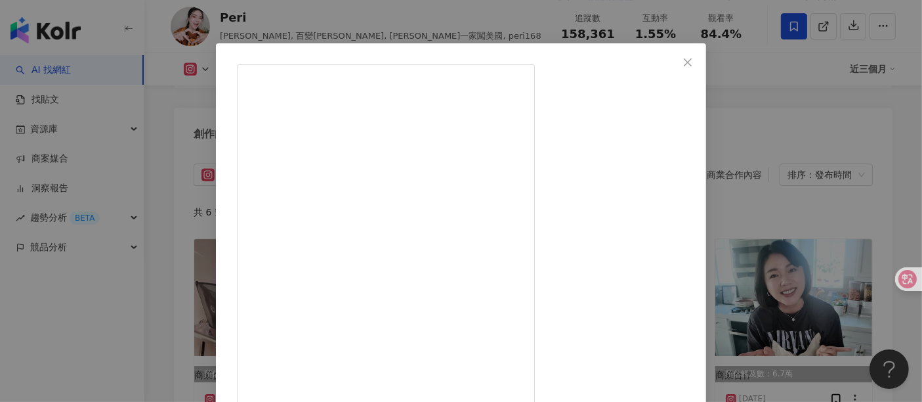
scroll to position [0, 0]
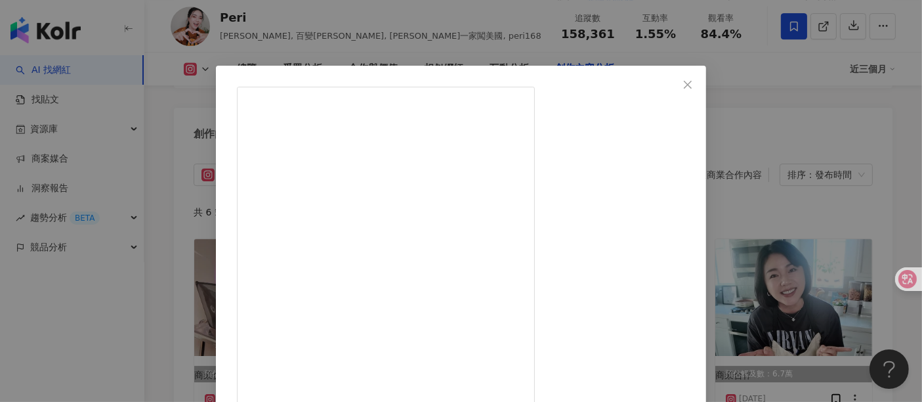
drag, startPoint x: 539, startPoint y: 200, endPoint x: 622, endPoint y: 200, distance: 82.7
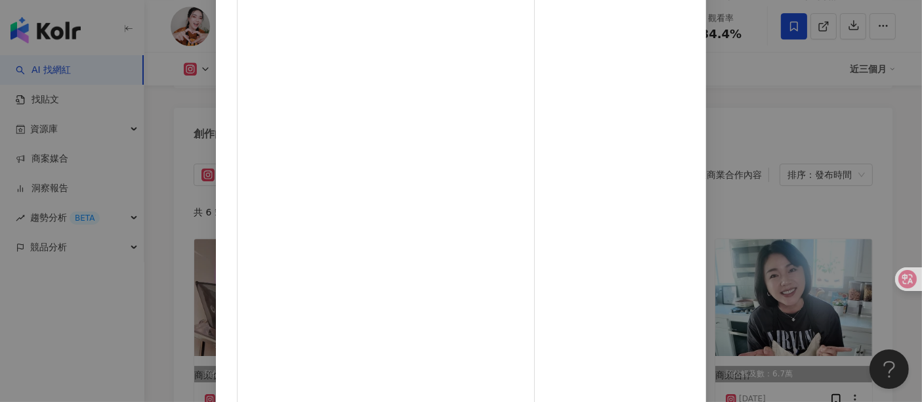
scroll to position [186, 0]
click at [782, 102] on div "Peri 2025/6/20 今天泡～美～國最好吃的泡麵🤣要買便攜保溫杯熱水壺可以留言、私訊我，或是到限時動態精選點擊直達👈🏻 . 沛莉🇹🇼限時團購6/30截…" at bounding box center [461, 201] width 922 height 402
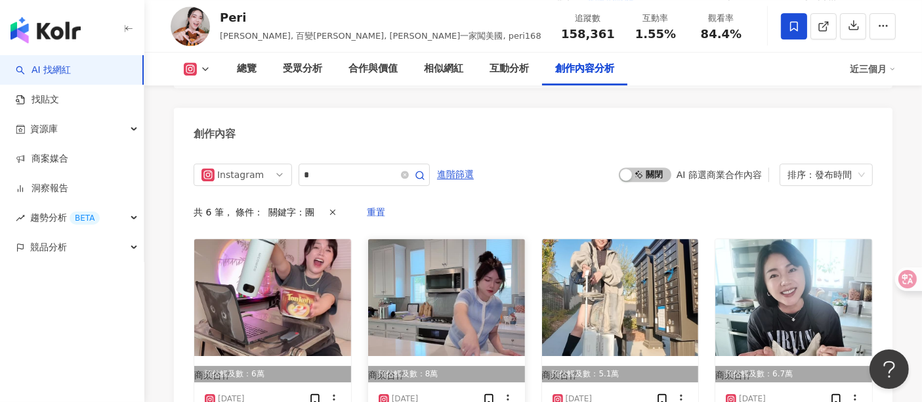
click at [469, 239] on img at bounding box center [446, 297] width 157 height 117
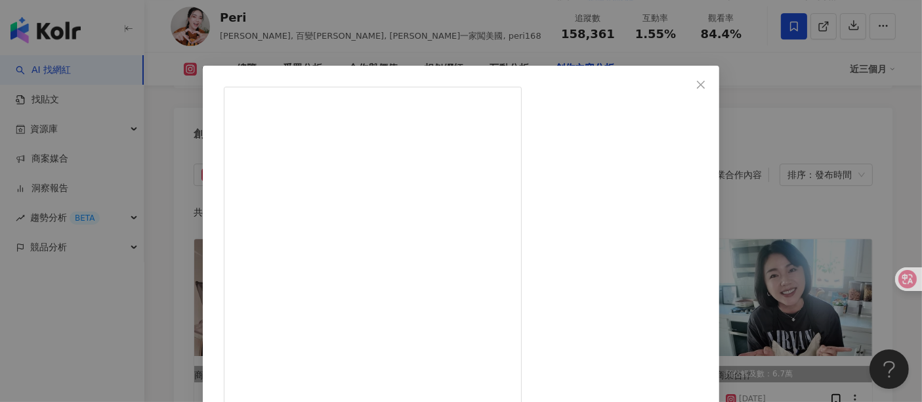
drag, startPoint x: 560, startPoint y: 201, endPoint x: 631, endPoint y: 201, distance: 70.9
copy div "清潔刷 🔺馬達強度較"
click at [821, 119] on div "Peri 2025/6/12 一起做家事？？？能不能…不要…哈哈哈😂😂😂 但是這台真的很好用耶！配件這麼多，價格親民❤️團購還有78折！要連結可以私訊給我唷！…" at bounding box center [461, 201] width 922 height 402
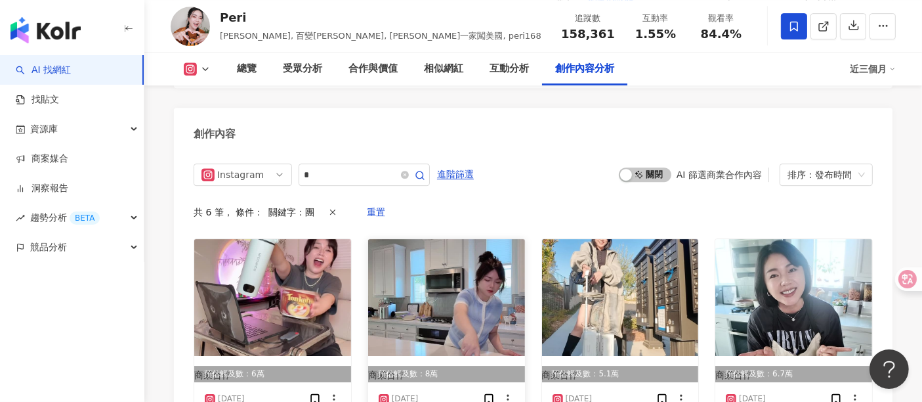
click at [455, 239] on img at bounding box center [446, 297] width 157 height 117
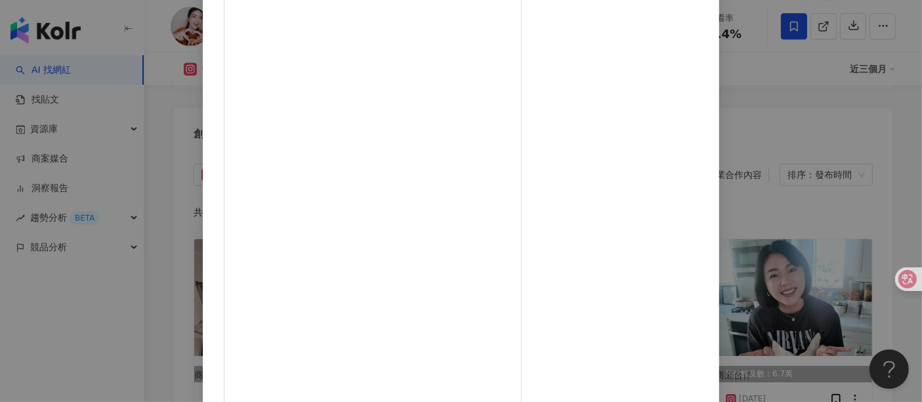
click at [836, 106] on div "Peri 2025/6/12 一起做家事？？？能不能…不要…哈哈哈😂😂😂 但是這台真的很好用耶！配件這麼多，價格親民❤️團購還有78折！要連結可以私訊給我唷！…" at bounding box center [461, 201] width 922 height 402
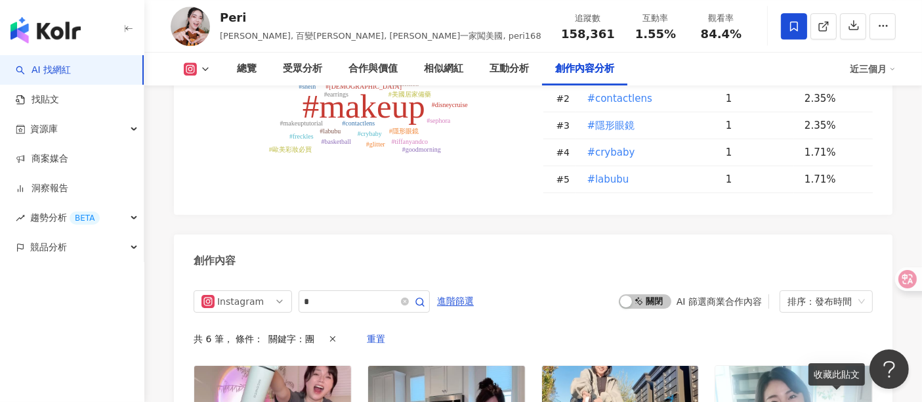
scroll to position [3976, 0]
